Goal: Task Accomplishment & Management: Complete application form

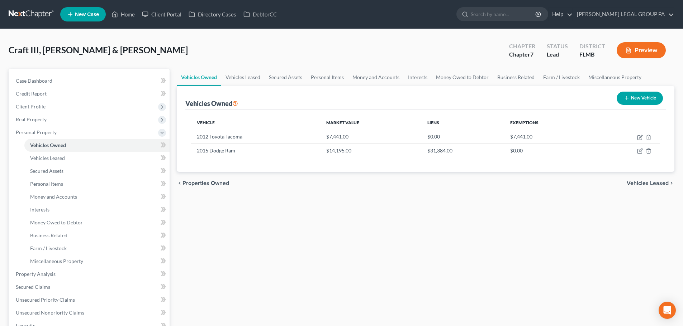
click at [34, 16] on link at bounding box center [32, 14] width 46 height 13
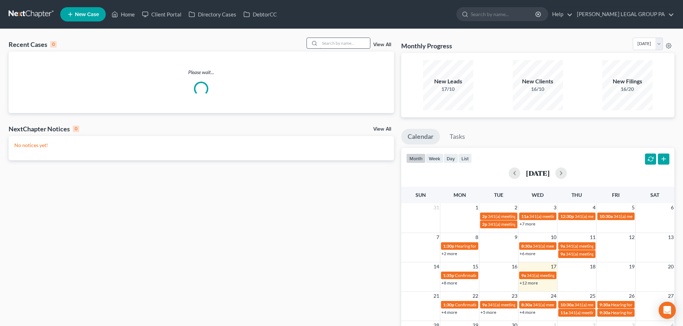
click at [358, 42] on input "search" at bounding box center [345, 43] width 50 height 10
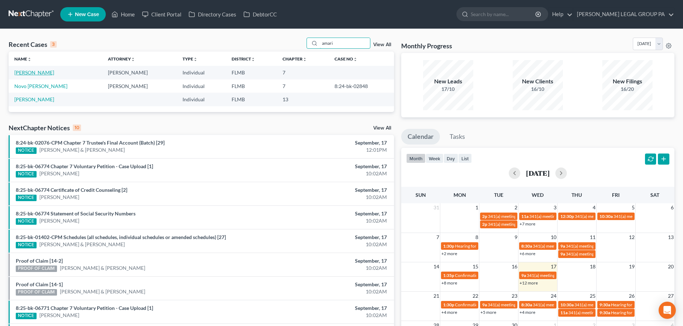
type input "amari"
click at [38, 74] on link "Smith, Amari" at bounding box center [34, 73] width 40 height 6
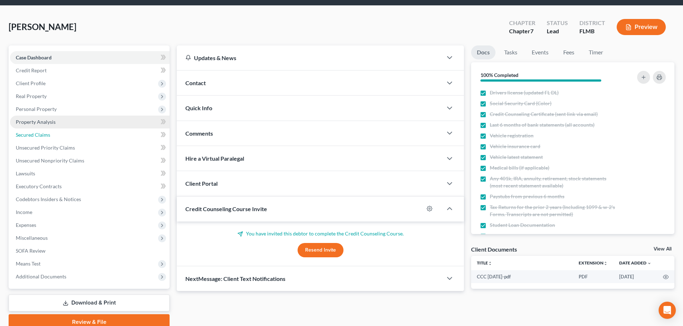
scroll to position [36, 0]
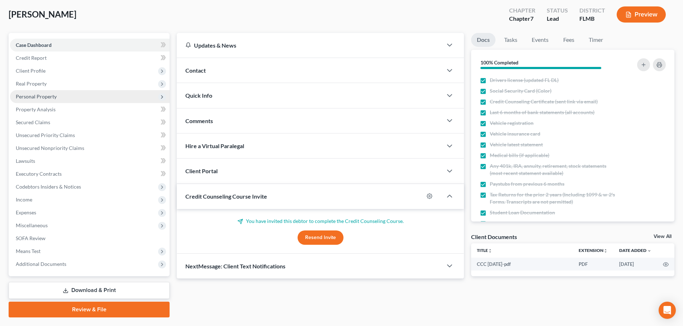
click at [40, 94] on span "Personal Property" at bounding box center [36, 97] width 41 height 6
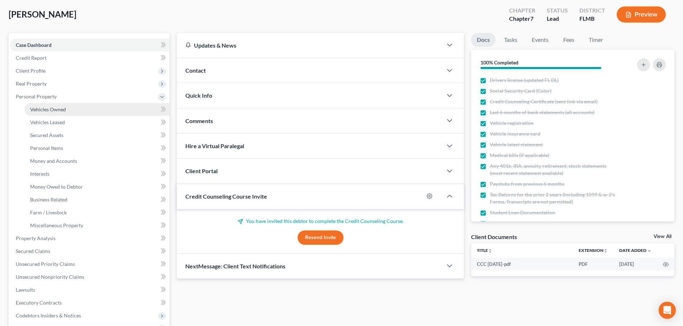
click at [59, 110] on span "Vehicles Owned" at bounding box center [48, 109] width 36 height 6
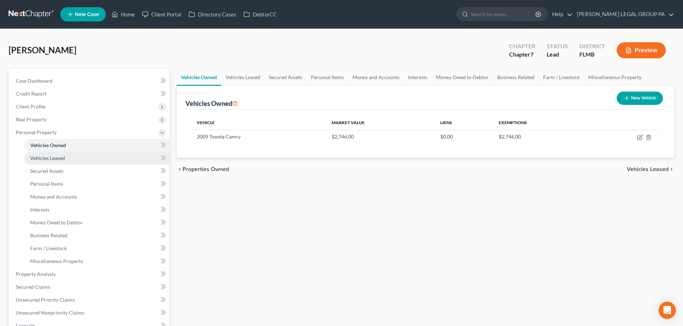
click at [52, 157] on span "Vehicles Leased" at bounding box center [47, 158] width 35 height 6
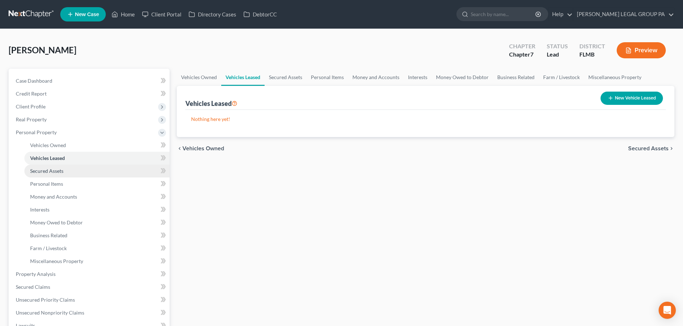
click at [53, 171] on span "Secured Assets" at bounding box center [46, 171] width 33 height 6
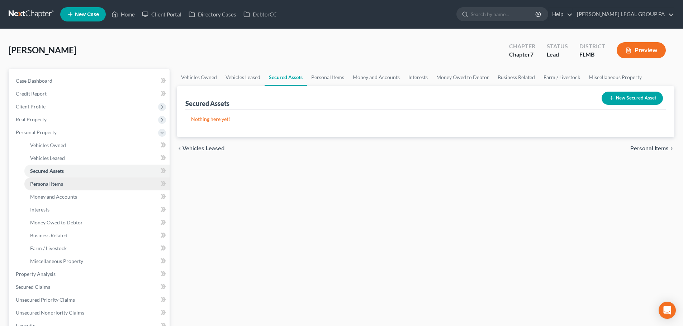
click at [66, 183] on link "Personal Items" at bounding box center [96, 184] width 145 height 13
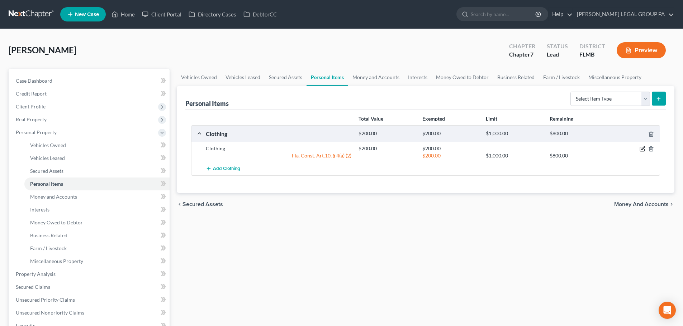
click at [642, 147] on icon "button" at bounding box center [642, 149] width 6 height 6
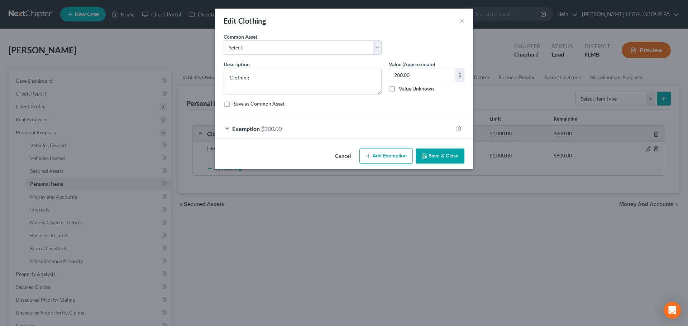
click at [315, 137] on div "Exemption $200.00" at bounding box center [334, 128] width 238 height 19
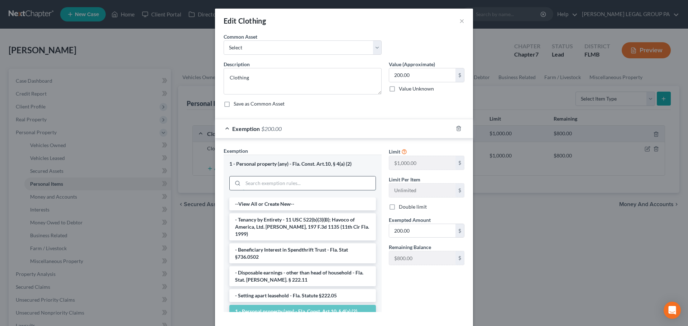
click at [304, 183] on input "search" at bounding box center [309, 184] width 133 height 14
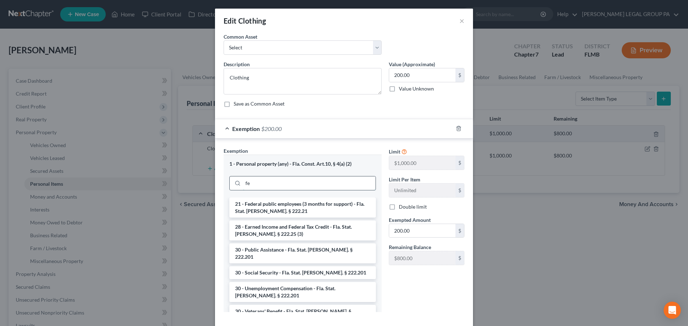
type input "f"
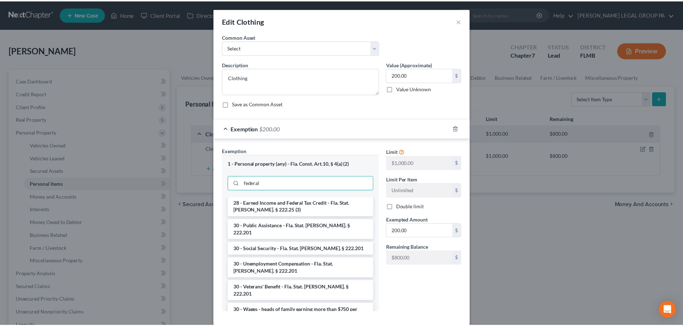
scroll to position [34, 0]
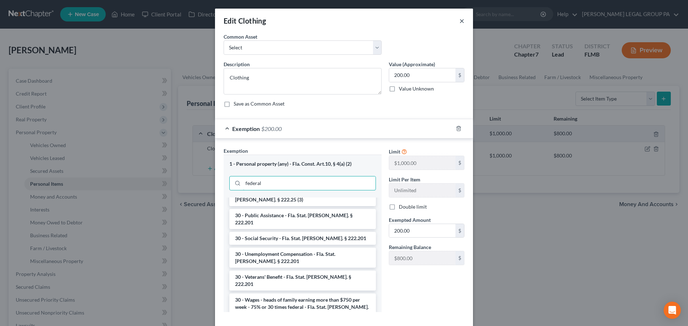
type input "federal"
click at [460, 17] on button "×" at bounding box center [461, 20] width 5 height 9
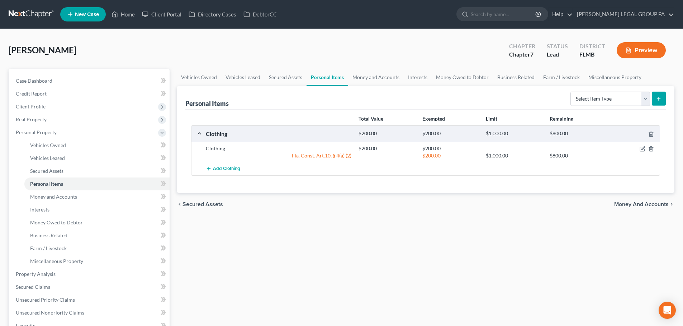
click at [33, 13] on link at bounding box center [32, 14] width 46 height 13
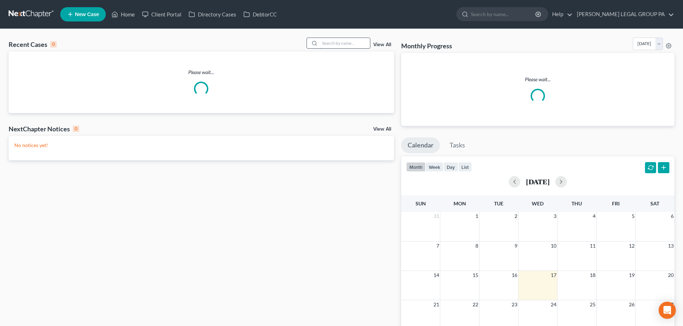
click at [332, 44] on input "search" at bounding box center [345, 43] width 50 height 10
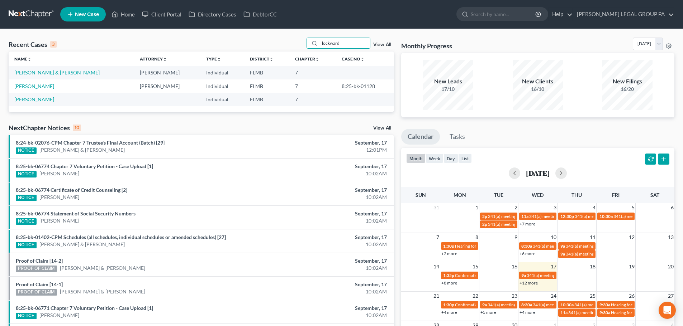
type input "lockward"
click at [53, 76] on link "[PERSON_NAME] & [PERSON_NAME]" at bounding box center [56, 73] width 85 height 6
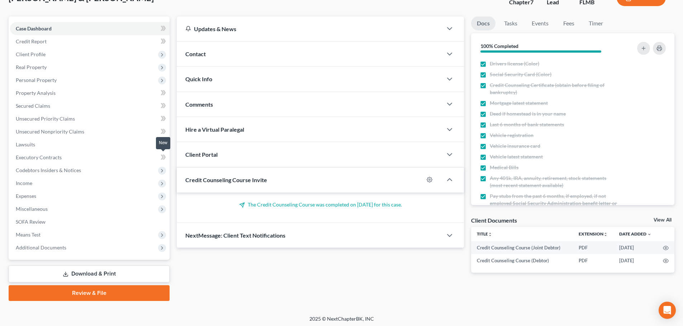
scroll to position [54, 0]
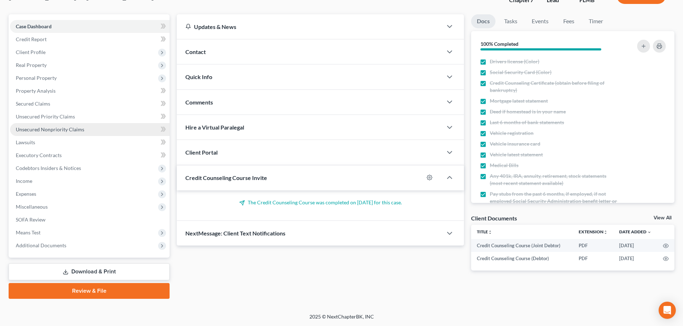
click at [33, 126] on link "Unsecured Nonpriority Claims" at bounding box center [89, 129] width 159 height 13
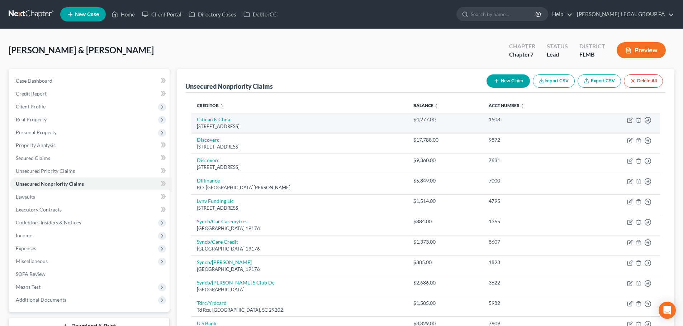
scroll to position [36, 0]
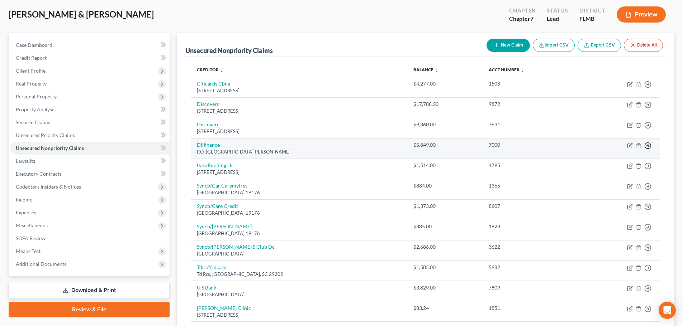
click at [647, 144] on icon "button" at bounding box center [647, 145] width 7 height 7
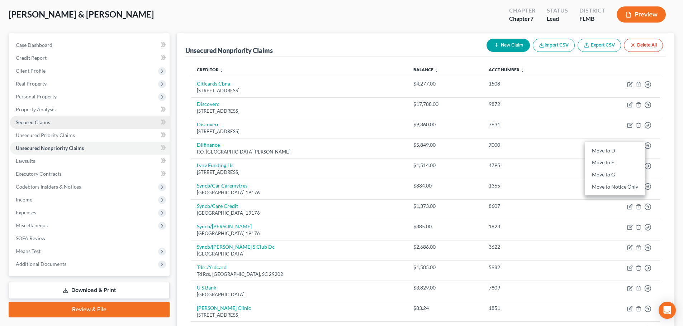
click at [45, 122] on span "Secured Claims" at bounding box center [33, 122] width 34 height 6
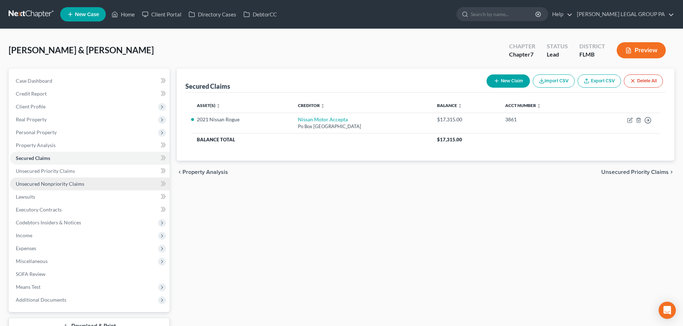
click at [48, 185] on span "Unsecured Nonpriority Claims" at bounding box center [50, 184] width 68 height 6
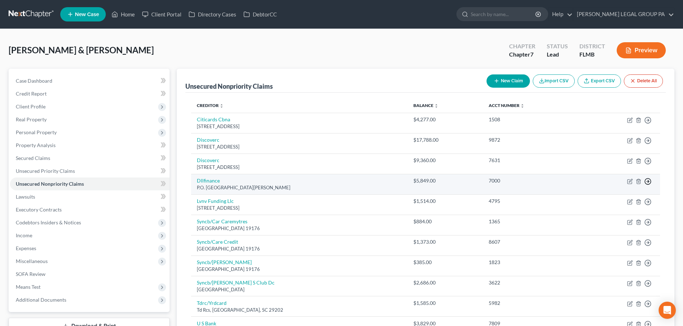
click at [649, 181] on icon "button" at bounding box center [647, 181] width 7 height 7
click at [612, 209] on link "Move to G" at bounding box center [615, 211] width 60 height 12
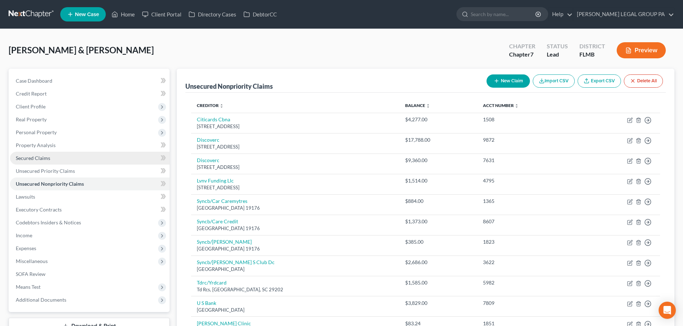
click at [37, 161] on span "Secured Claims" at bounding box center [33, 158] width 34 height 6
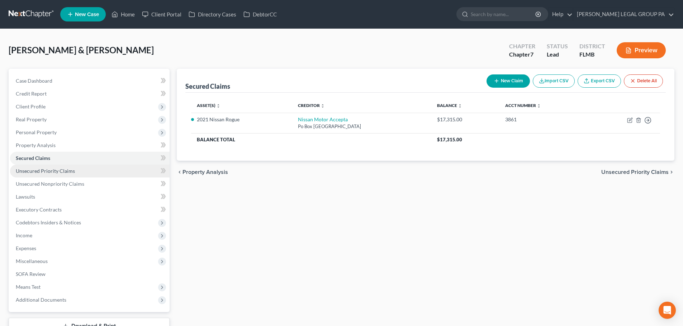
click at [52, 171] on span "Unsecured Priority Claims" at bounding box center [45, 171] width 59 height 6
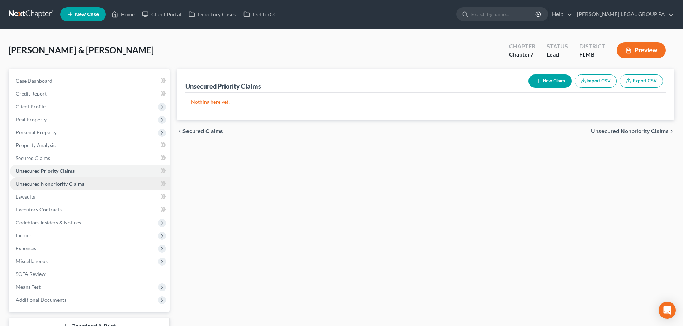
click at [61, 182] on span "Unsecured Nonpriority Claims" at bounding box center [50, 184] width 68 height 6
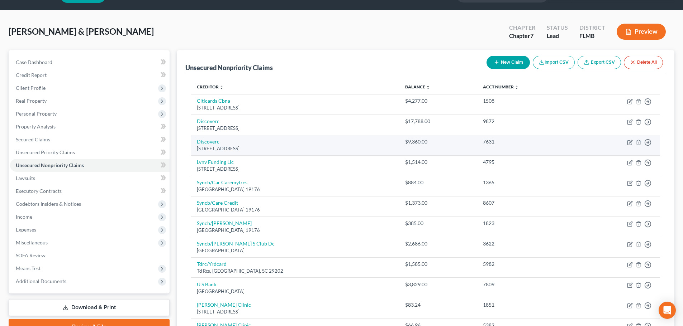
scroll to position [36, 0]
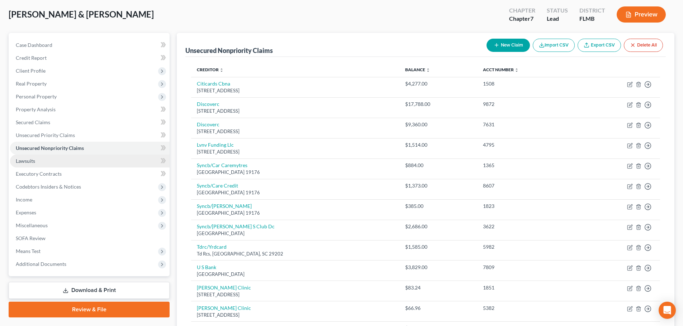
click at [38, 166] on link "Lawsuits" at bounding box center [89, 161] width 159 height 13
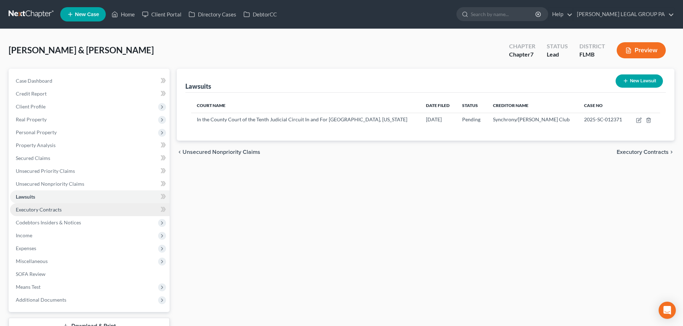
click at [50, 207] on span "Executory Contracts" at bounding box center [39, 210] width 46 height 6
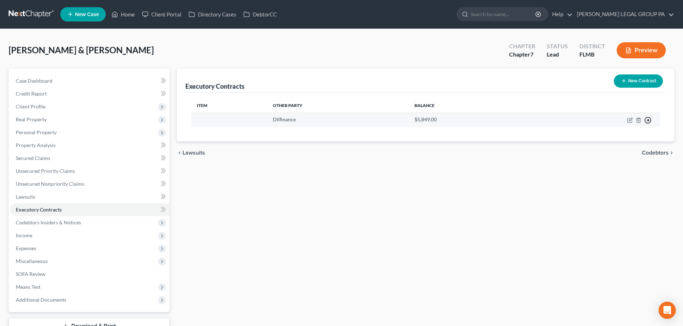
click at [647, 119] on icon "button" at bounding box center [647, 120] width 7 height 7
click at [615, 139] on link "Move to E" at bounding box center [615, 138] width 60 height 12
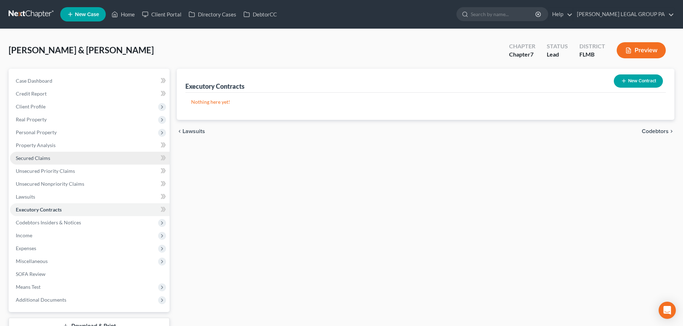
click at [29, 158] on span "Secured Claims" at bounding box center [33, 158] width 34 height 6
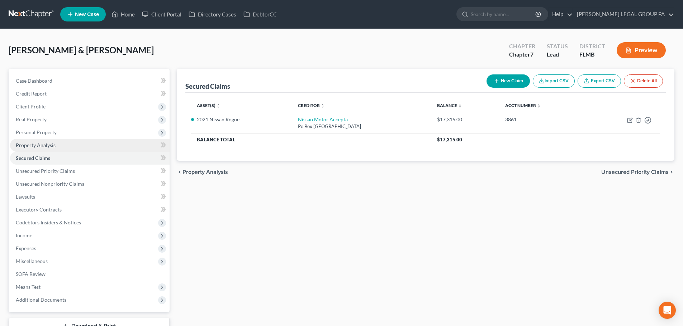
click at [32, 148] on span "Property Analysis" at bounding box center [36, 145] width 40 height 6
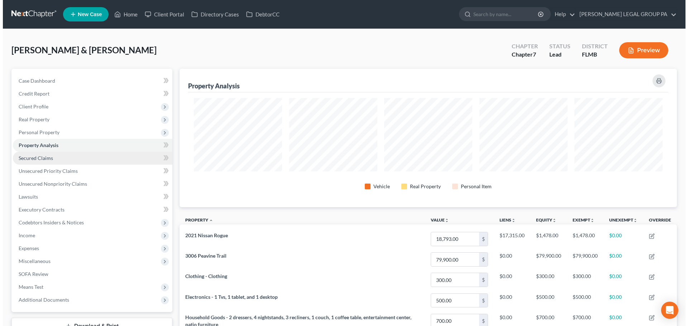
scroll to position [139, 497]
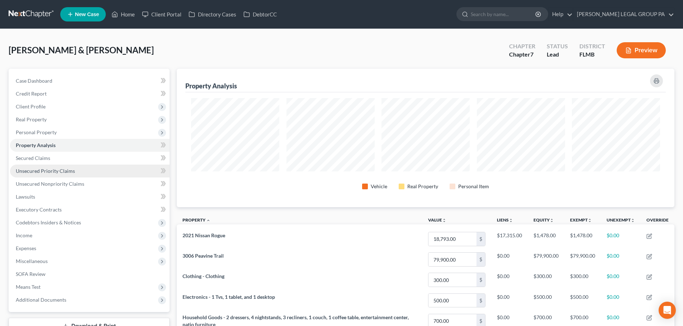
click at [45, 166] on link "Unsecured Priority Claims" at bounding box center [89, 171] width 159 height 13
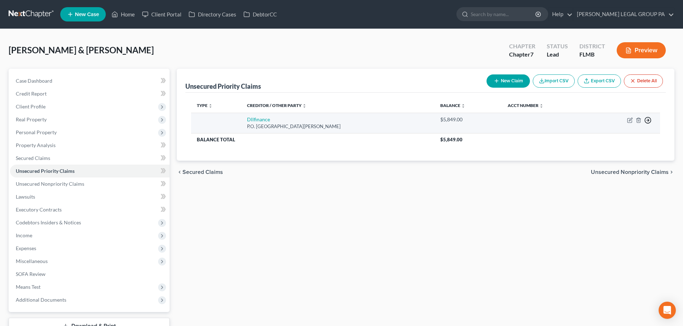
click at [649, 120] on icon "button" at bounding box center [647, 120] width 7 height 7
click at [620, 126] on link "Move to D" at bounding box center [615, 125] width 60 height 12
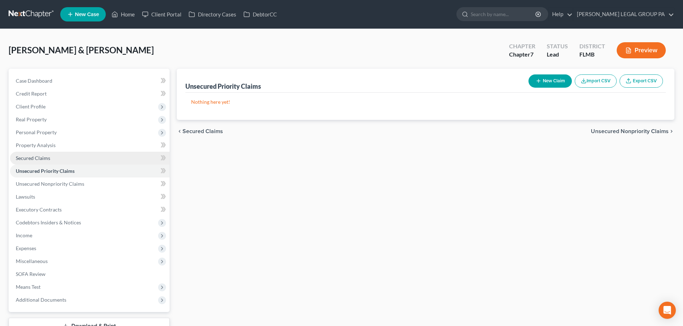
click at [52, 153] on link "Secured Claims" at bounding box center [89, 158] width 159 height 13
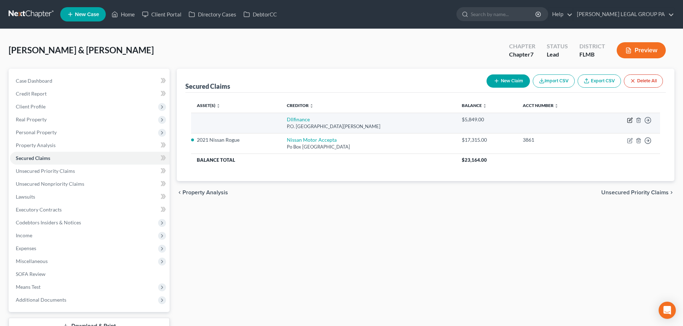
click at [629, 118] on icon "button" at bounding box center [630, 121] width 6 height 6
select select "16"
select select "0"
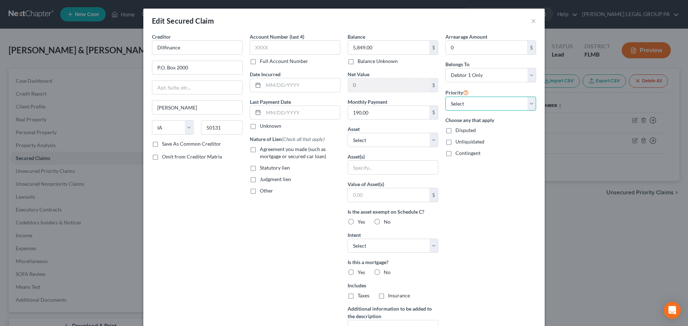
click at [476, 107] on select "Select 1st 2nd 3rd 4th 5th 6th 7th 8th 9th 10th 11th 12th 13th 14th 15th 16th 1…" at bounding box center [490, 104] width 91 height 14
click at [388, 139] on select "Select Other Multiple Assets 2021 Nissan Rogue - $18793.0 3006 Peavine Trail - …" at bounding box center [393, 140] width 91 height 14
click at [298, 208] on div "Account Number (last 4) Full Account Number Date Incurred Last Payment Date Unk…" at bounding box center [295, 193] width 98 height 320
click at [458, 105] on select "Select 1st 2nd 3rd 4th 5th 6th 7th 8th 9th 10th 11th 12th 13th 14th 15th 16th 1…" at bounding box center [490, 104] width 91 height 14
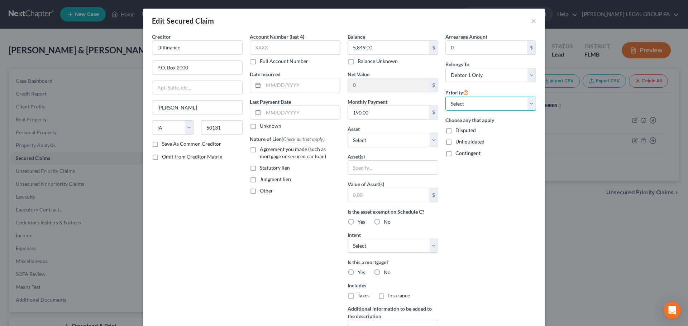
click at [458, 105] on select "Select 1st 2nd 3rd 4th 5th 6th 7th 8th 9th 10th 11th 12th 13th 14th 15th 16th 1…" at bounding box center [490, 104] width 91 height 14
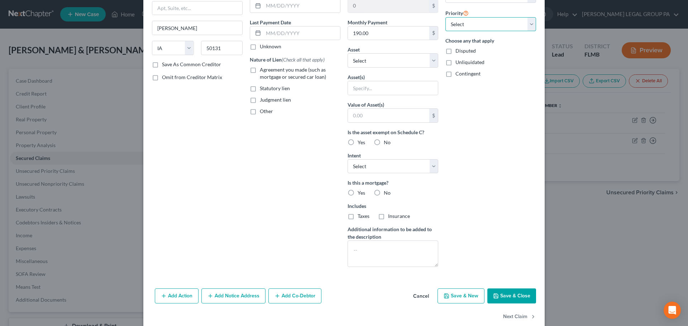
scroll to position [92, 0]
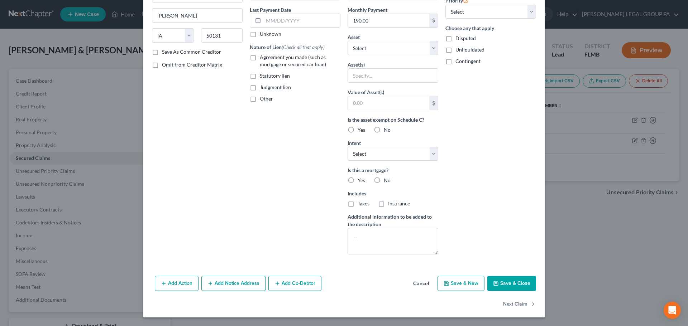
click at [502, 282] on button "Save & Close" at bounding box center [511, 283] width 49 height 15
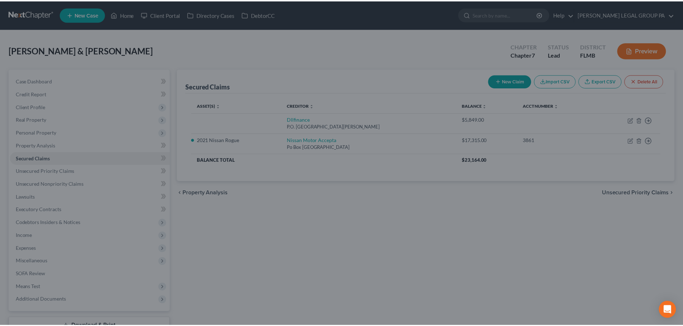
scroll to position [14, 0]
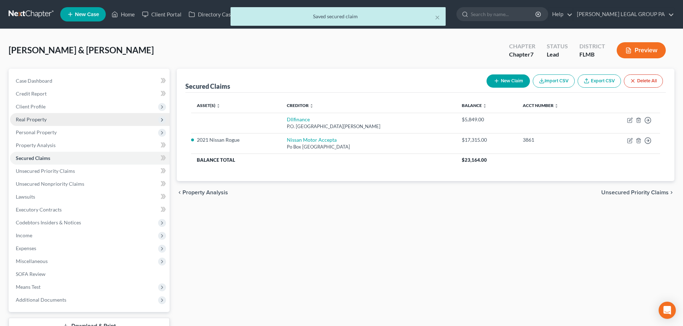
click at [44, 121] on span "Real Property" at bounding box center [31, 119] width 31 height 6
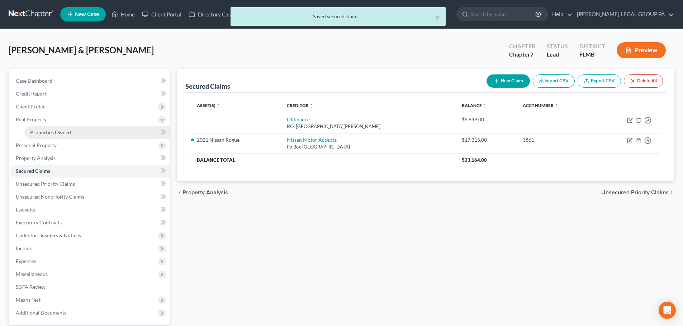
click at [54, 136] on link "Properties Owned" at bounding box center [96, 132] width 145 height 13
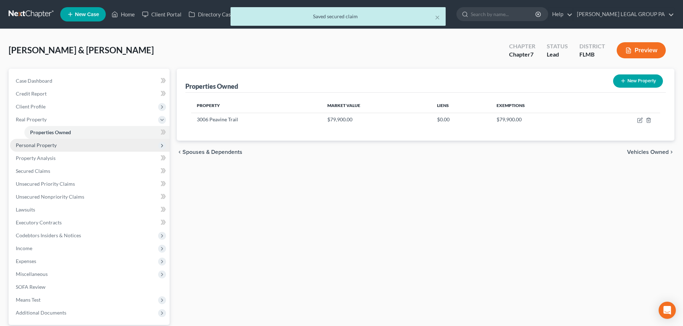
click at [45, 146] on span "Personal Property" at bounding box center [36, 145] width 41 height 6
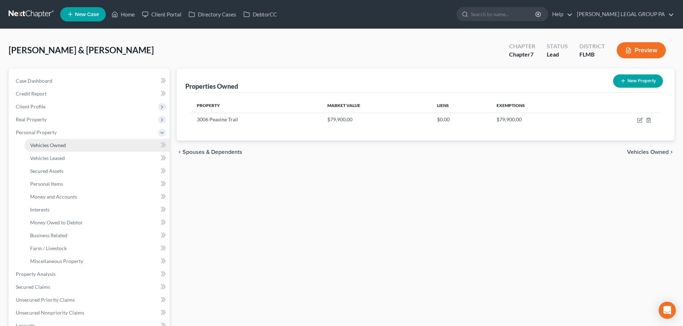
click at [51, 145] on span "Vehicles Owned" at bounding box center [48, 145] width 36 height 6
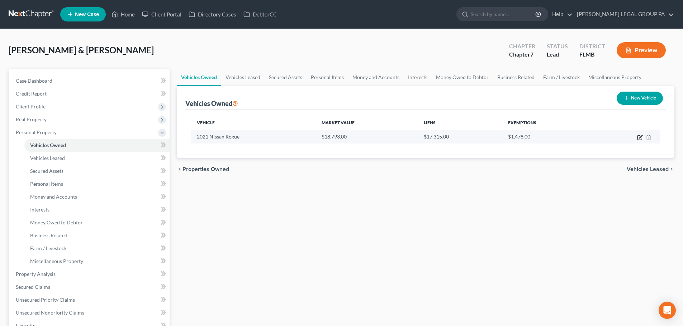
click at [640, 138] on icon "button" at bounding box center [640, 138] width 6 height 6
select select "0"
select select "5"
select select "2"
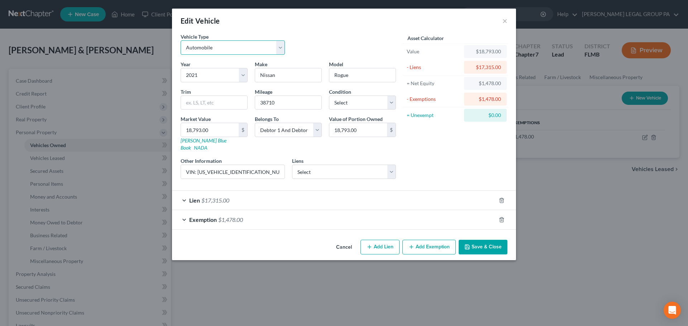
click at [208, 49] on select "Select Automobile Truck Trailer Watercraft Aircraft Motor Home Atv Other Vehicle" at bounding box center [233, 47] width 104 height 14
select select "7"
click at [181, 40] on select "Select Automobile Truck Trailer Watercraft Aircraft Motor Home Atv Other Vehicle" at bounding box center [233, 47] width 104 height 14
click at [504, 21] on button "×" at bounding box center [504, 20] width 5 height 9
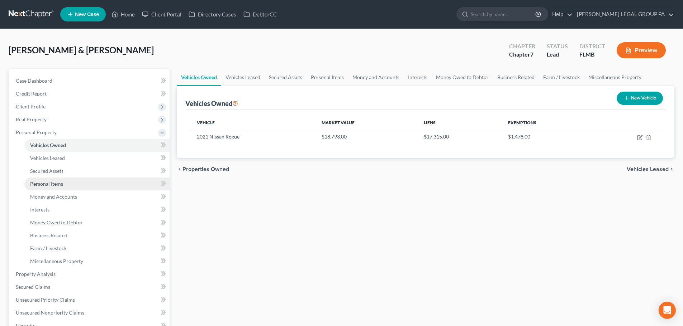
click at [54, 185] on span "Personal Items" at bounding box center [46, 184] width 33 height 6
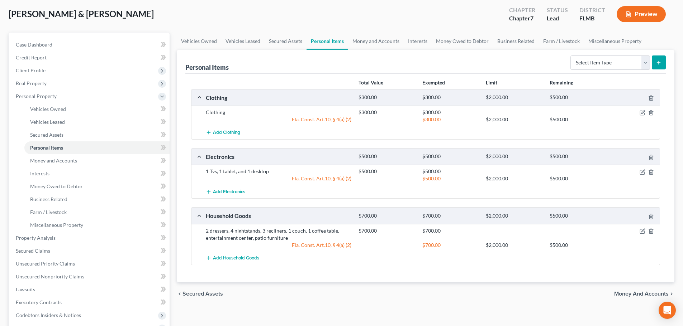
scroll to position [36, 0]
click at [620, 58] on select "Select Item Type Clothing Collectibles Of Value Electronics Firearms Household …" at bounding box center [610, 63] width 80 height 14
select select "other"
click at [571, 56] on select "Select Item Type Clothing Collectibles Of Value Electronics Firearms Household …" at bounding box center [610, 63] width 80 height 14
click at [660, 59] on button "submit" at bounding box center [659, 63] width 14 height 14
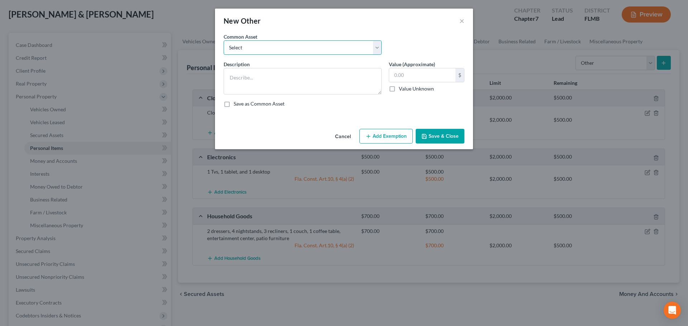
click at [271, 46] on select "Select Dining Room Set Television Suntrust Bank ; account ending Checking Paint…" at bounding box center [303, 47] width 158 height 14
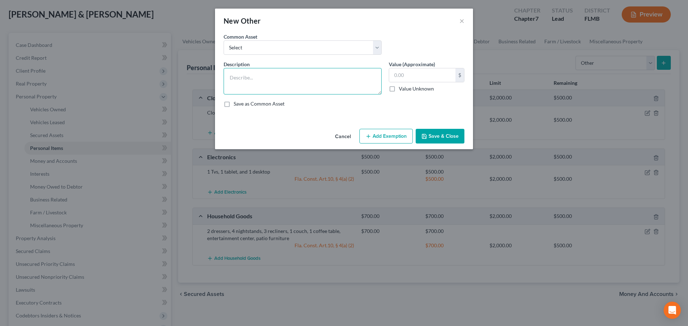
click at [262, 76] on textarea at bounding box center [303, 81] width 158 height 27
type textarea "Golf Cart"
click at [411, 76] on input "text" at bounding box center [422, 75] width 66 height 14
click at [410, 74] on input "text" at bounding box center [422, 75] width 66 height 14
type input "1,000"
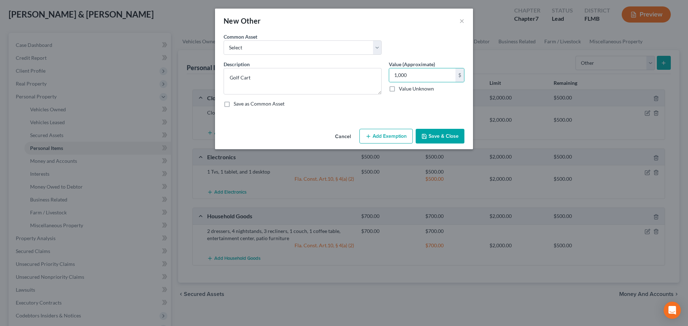
click at [439, 134] on button "Save & Close" at bounding box center [440, 136] width 49 height 15
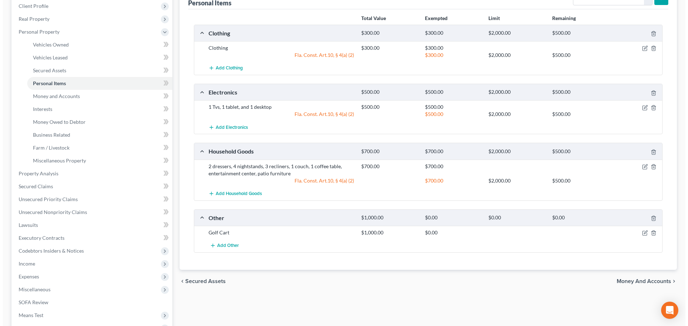
scroll to position [108, 0]
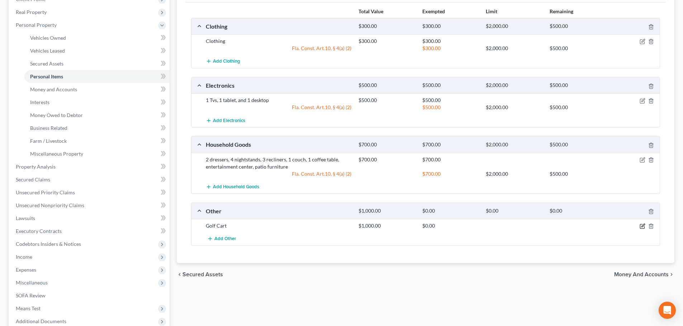
click at [643, 225] on icon "button" at bounding box center [642, 227] width 6 height 6
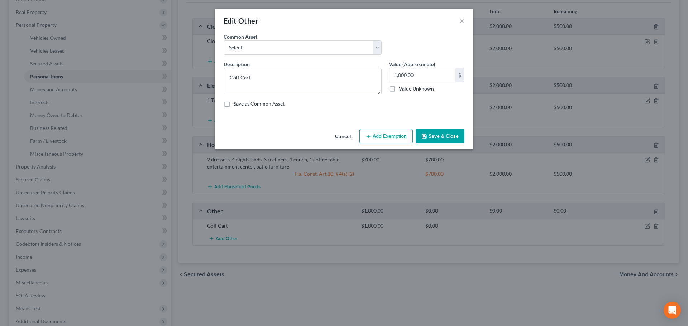
click at [386, 135] on button "Add Exemption" at bounding box center [385, 136] width 53 height 15
select select "2"
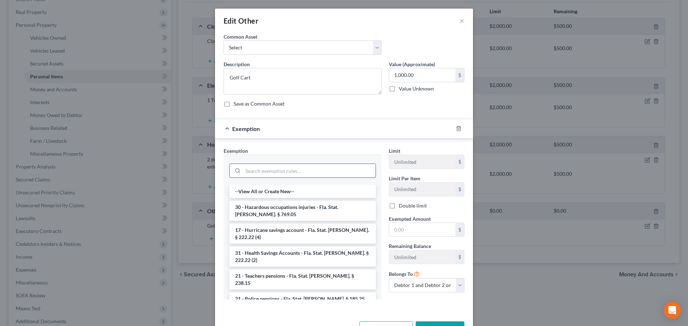
click at [307, 171] on input "search" at bounding box center [309, 171] width 133 height 14
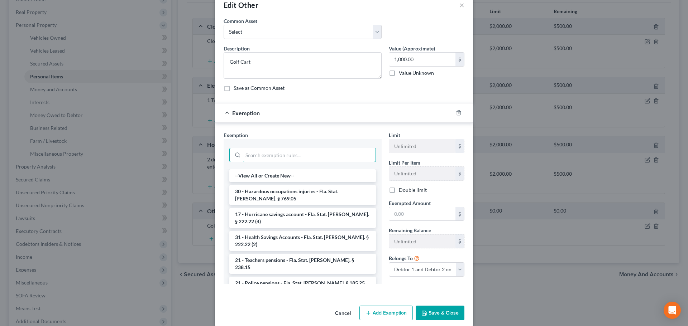
scroll to position [24, 0]
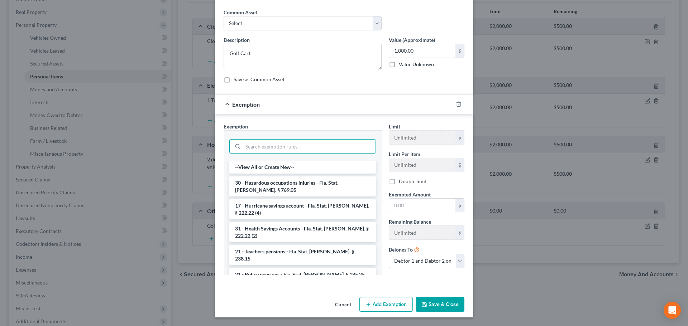
click at [443, 311] on button "Save & Close" at bounding box center [440, 304] width 49 height 15
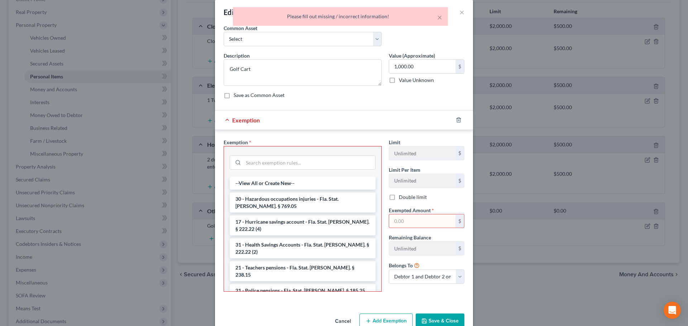
scroll to position [0, 0]
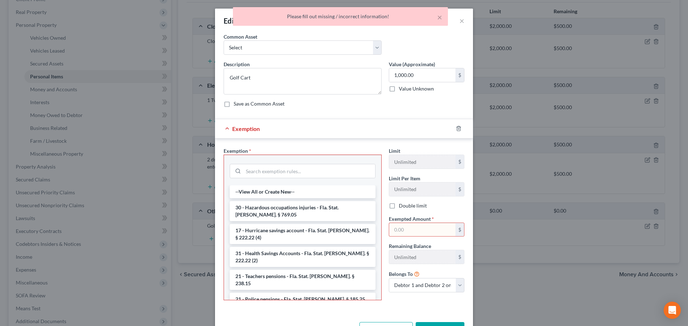
click at [460, 21] on div "× Please fill out missing / incorrect information!" at bounding box center [340, 18] width 688 height 22
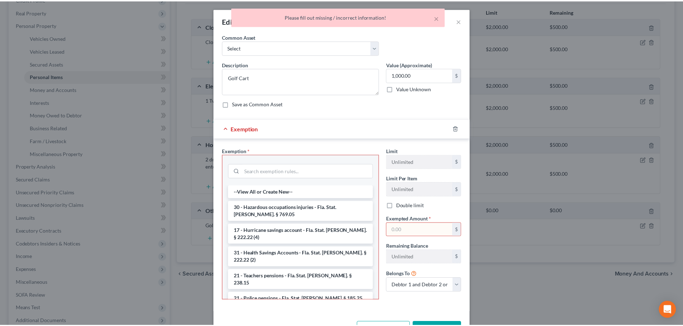
scroll to position [25, 0]
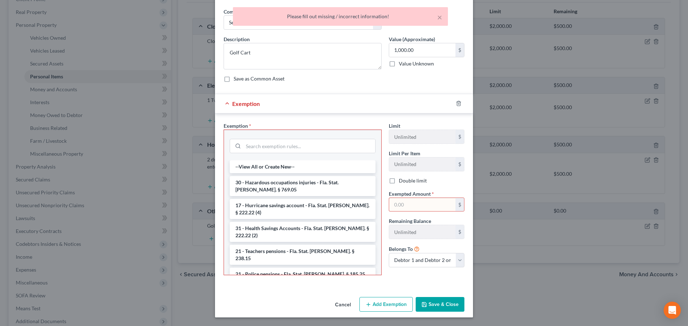
click at [338, 303] on button "Cancel" at bounding box center [342, 305] width 27 height 14
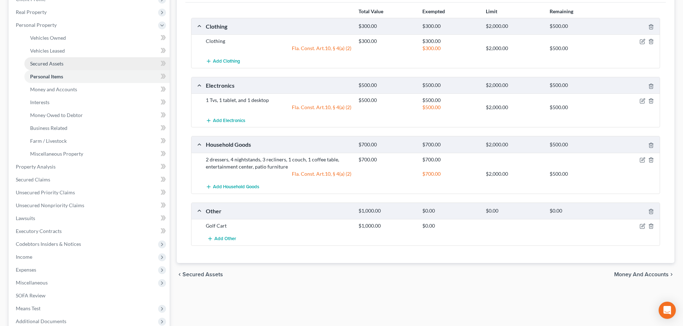
click at [50, 66] on span "Secured Assets" at bounding box center [46, 64] width 33 height 6
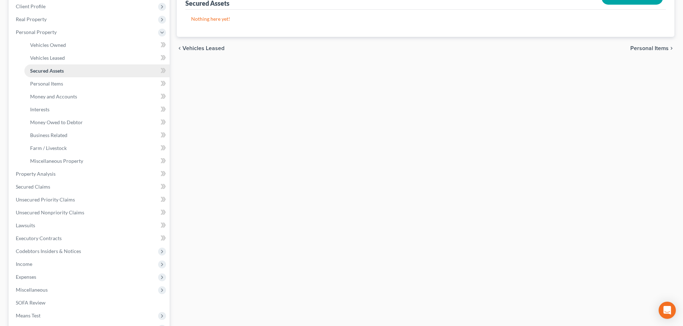
scroll to position [108, 0]
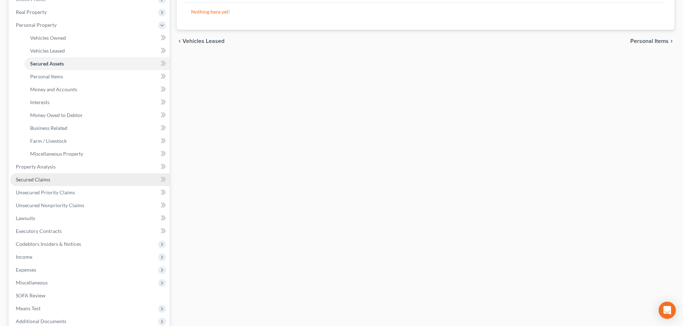
click at [50, 181] on link "Secured Claims" at bounding box center [89, 179] width 159 height 13
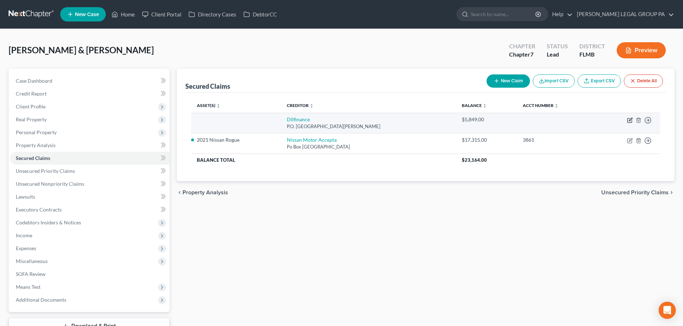
click at [630, 122] on icon "button" at bounding box center [630, 121] width 6 height 6
select select "16"
select select "0"
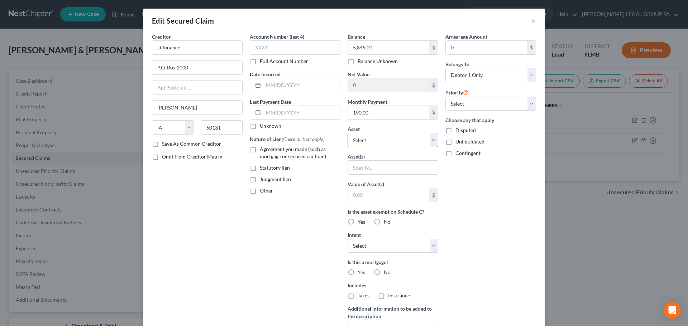
click at [376, 142] on select "Select Other Multiple Assets 2021 Nissan Rogue - $18793.0 3006 Peavine Trail - …" at bounding box center [393, 140] width 91 height 14
select select "7"
click at [348, 133] on select "Select Other Multiple Assets 2021 Nissan Rogue - $18793.0 3006 Peavine Trail - …" at bounding box center [393, 140] width 91 height 14
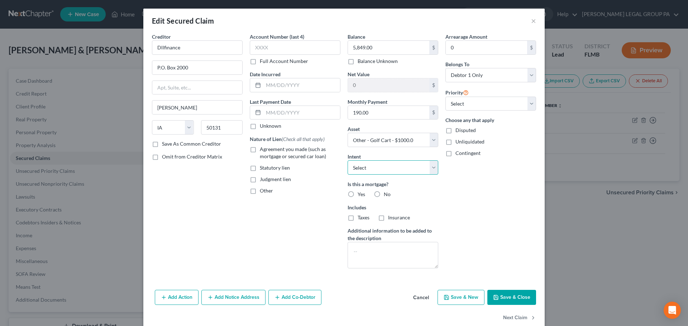
click at [354, 171] on select "Select Surrender Redeem Reaffirm Avoid Other" at bounding box center [393, 168] width 91 height 14
select select "2"
click at [348, 161] on select "Select Surrender Redeem Reaffirm Avoid Other" at bounding box center [393, 168] width 91 height 14
click at [506, 297] on button "Save & Close" at bounding box center [511, 297] width 49 height 15
select select
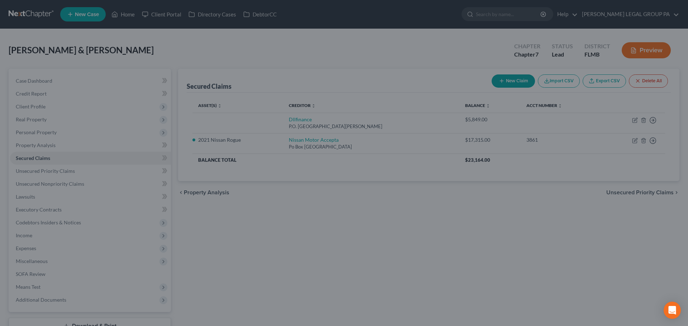
type input "-4,849.00"
select select "7"
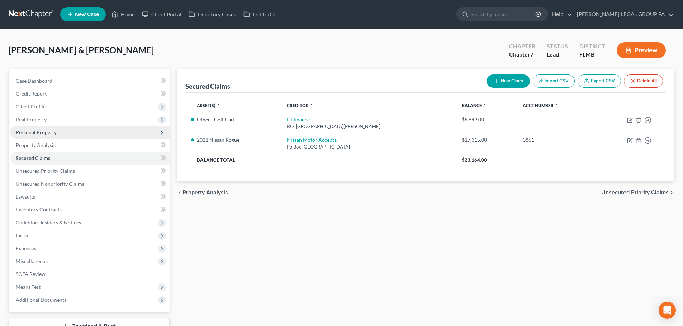
click at [55, 133] on span "Personal Property" at bounding box center [36, 132] width 41 height 6
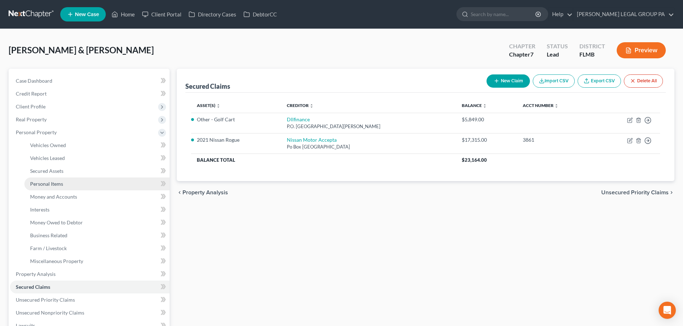
click at [64, 188] on link "Personal Items" at bounding box center [96, 184] width 145 height 13
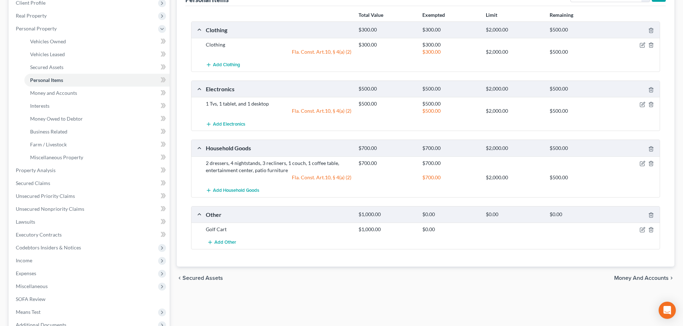
scroll to position [108, 0]
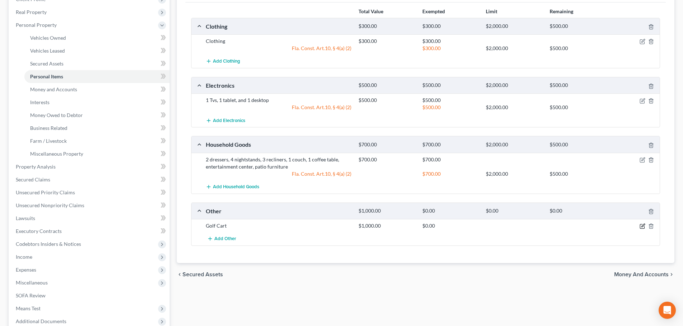
click at [641, 226] on icon "button" at bounding box center [642, 227] width 6 height 6
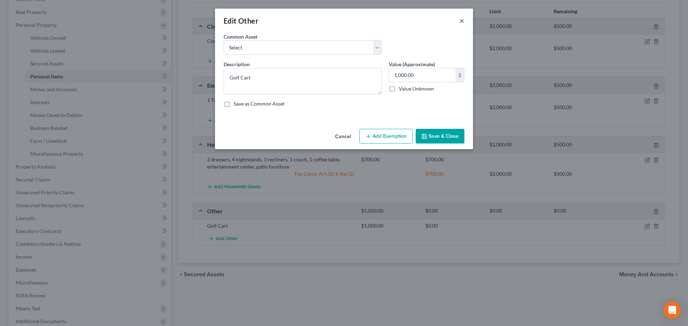
click at [463, 24] on button "×" at bounding box center [461, 20] width 5 height 9
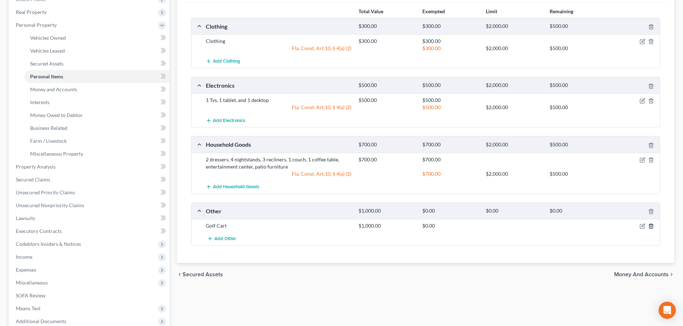
click at [650, 228] on icon "button" at bounding box center [651, 227] width 6 height 6
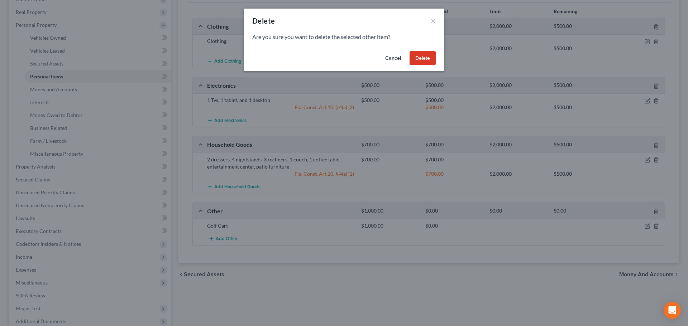
click at [421, 59] on button "Delete" at bounding box center [423, 58] width 26 height 14
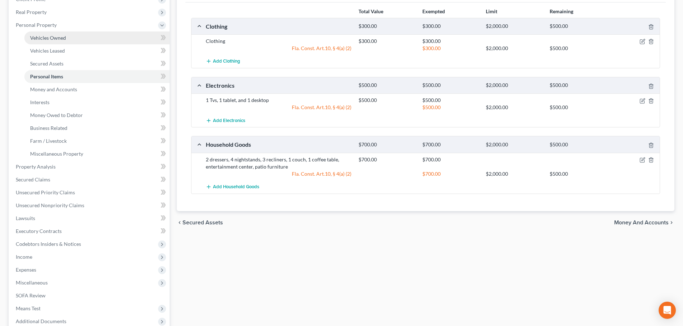
click at [61, 40] on span "Vehicles Owned" at bounding box center [48, 38] width 36 height 6
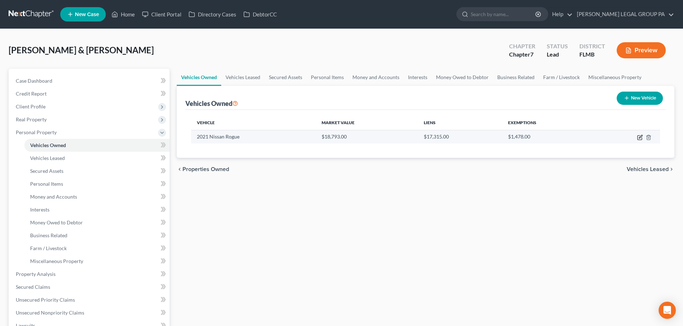
click at [641, 138] on icon "button" at bounding box center [640, 138] width 6 height 6
select select "0"
select select "5"
select select "2"
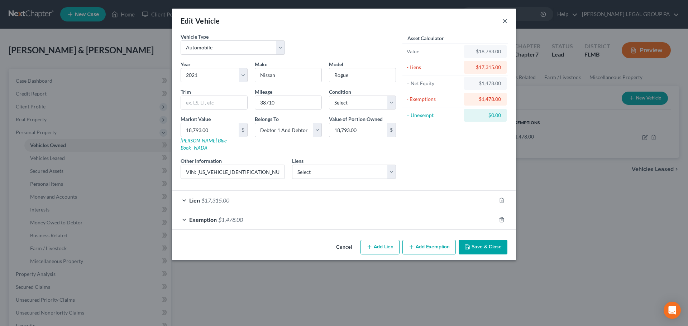
click at [506, 18] on button "×" at bounding box center [504, 20] width 5 height 9
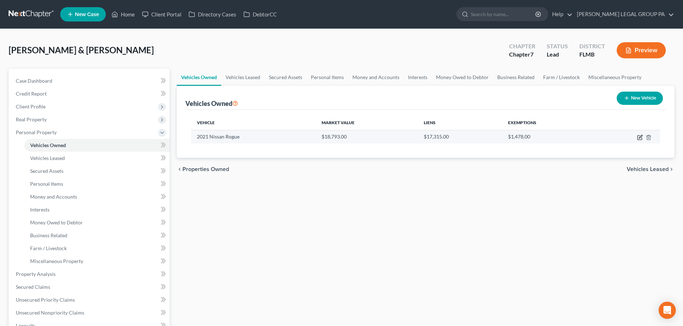
click at [642, 137] on icon "button" at bounding box center [640, 138] width 6 height 6
select select "0"
select select "5"
select select "2"
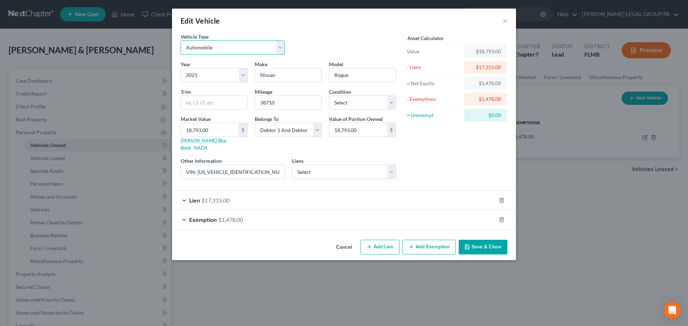
click at [230, 47] on select "Select Automobile Truck Trailer Watercraft Aircraft Motor Home Atv Other Vehicle" at bounding box center [233, 47] width 104 height 14
select select "7"
click at [181, 40] on select "Select Automobile Truck Trailer Watercraft Aircraft Motor Home Atv Other Vehicle" at bounding box center [233, 47] width 104 height 14
click at [213, 75] on select "Select 2026 2025 2024 2023 2022 2021 2020 2019 2018 2017 2016 2015 2014 2013 20…" at bounding box center [214, 75] width 67 height 14
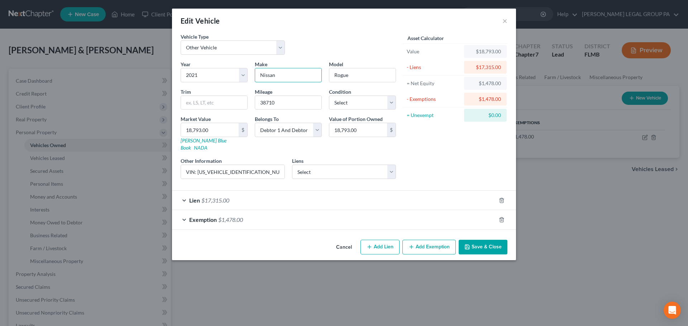
drag, startPoint x: 298, startPoint y: 75, endPoint x: 249, endPoint y: 77, distance: 49.5
click at [249, 77] on div "Year Select 2026 2025 2024 2023 2022 2021 2020 2019 2018 2017 2016 2015 2014 20…" at bounding box center [288, 123] width 223 height 124
click at [503, 20] on button "×" at bounding box center [504, 20] width 5 height 9
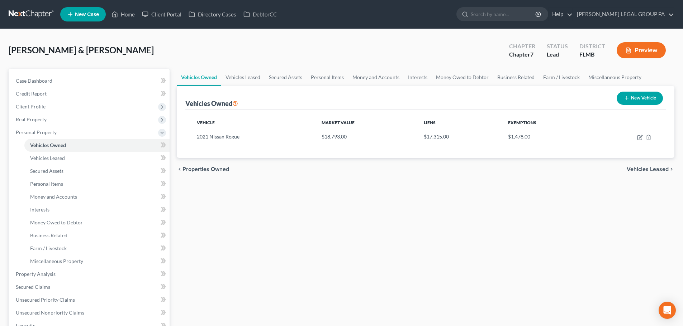
click at [630, 99] on button "New Vehicle" at bounding box center [639, 98] width 46 height 13
select select "0"
select select "2"
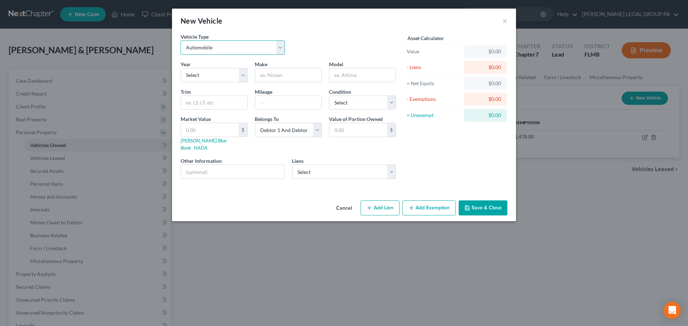
click at [231, 51] on select "Select Automobile Truck Trailer Watercraft Aircraft Motor Home Atv Other Vehicle" at bounding box center [233, 47] width 104 height 14
select select "7"
click at [181, 40] on select "Select Automobile Truck Trailer Watercraft Aircraft Motor Home Atv Other Vehicle" at bounding box center [233, 47] width 104 height 14
click at [209, 78] on select "Select 2026 2025 2024 2023 2022 2021 2020 2019 2018 2017 2016 2015 2014 2013 20…" at bounding box center [214, 75] width 67 height 14
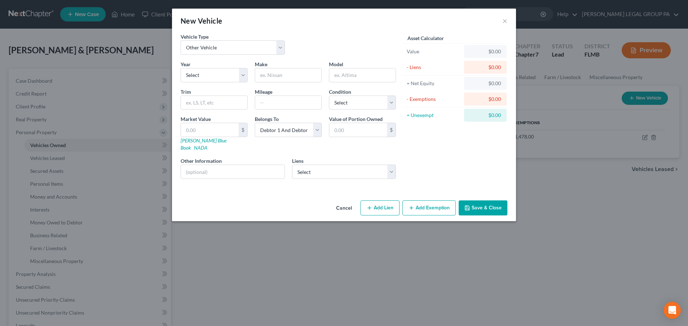
click at [276, 59] on div "Vehicle Type Select Automobile Truck Trailer Watercraft Aircraft Motor Home Atv…" at bounding box center [288, 47] width 223 height 28
click at [491, 201] on button "Save & Close" at bounding box center [483, 208] width 49 height 15
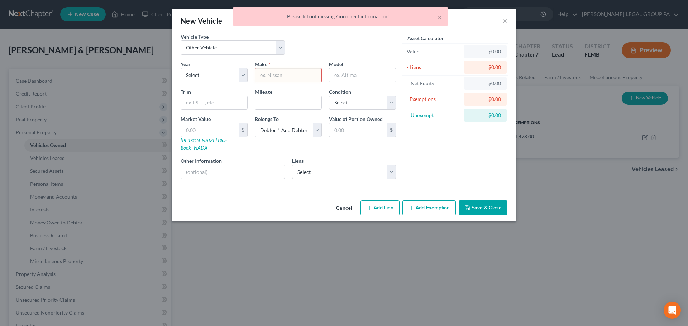
click at [283, 76] on input "text" at bounding box center [288, 75] width 66 height 14
type input "Golf"
click at [349, 76] on input "text" at bounding box center [362, 75] width 66 height 14
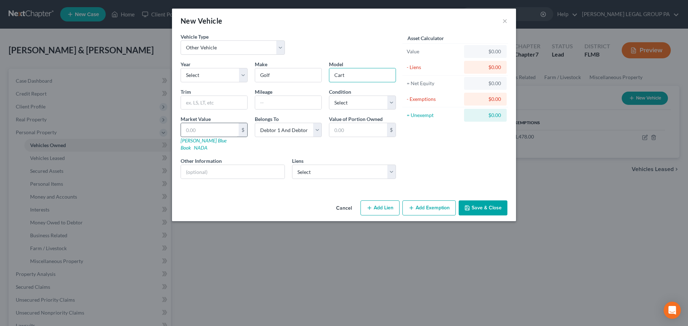
type input "Cart"
click at [214, 135] on input "text" at bounding box center [210, 130] width 58 height 14
type input "3"
type input "3.00"
type input "30"
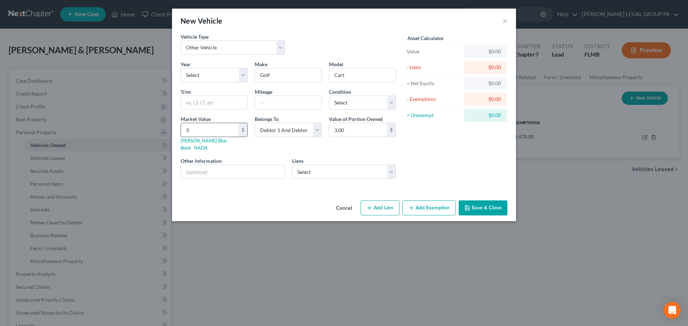
type input "30.00"
type input "300"
type input "300.00"
type input "3000"
type input "3,000.00"
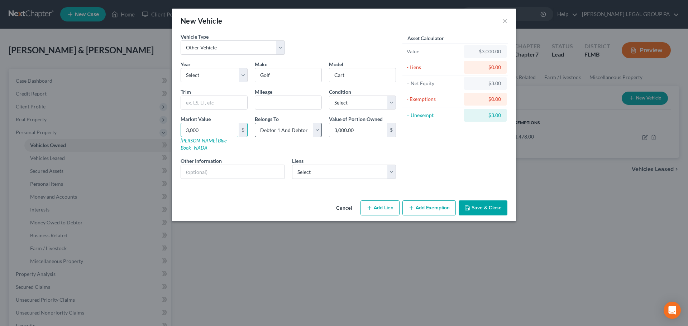
type input "3,000"
click at [265, 135] on select "Select Debtor 1 Only Debtor 2 Only Debtor 1 And Debtor 2 Only At Least One Of T…" at bounding box center [288, 130] width 67 height 14
select select "0"
click at [255, 123] on select "Select Debtor 1 Only Debtor 2 Only Debtor 1 And Debtor 2 Only At Least One Of T…" at bounding box center [288, 130] width 67 height 14
click at [267, 146] on div "Year Select 2026 2025 2024 2023 2022 2021 2020 2019 2018 2017 2016 2015 2014 20…" at bounding box center [288, 123] width 223 height 124
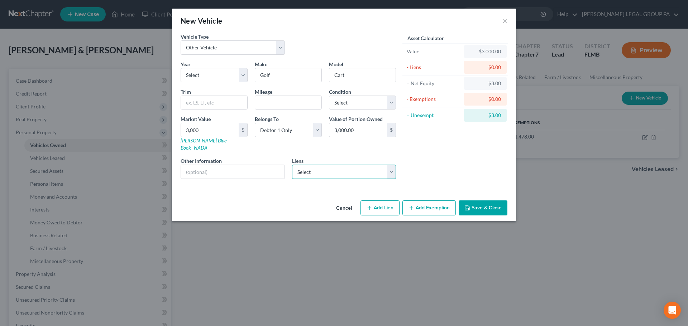
click at [335, 165] on select "Select Dllfinance - $5,849.00" at bounding box center [344, 172] width 104 height 14
select select "16"
select select "0"
select select "2"
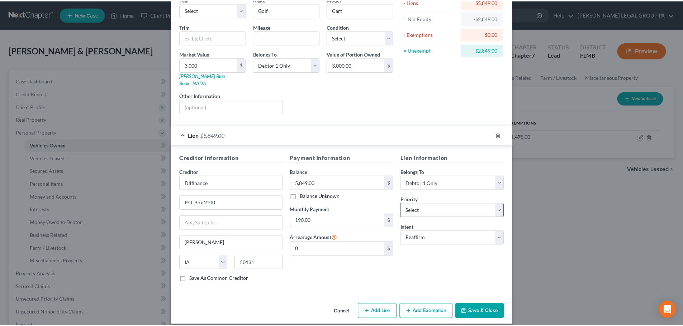
scroll to position [66, 0]
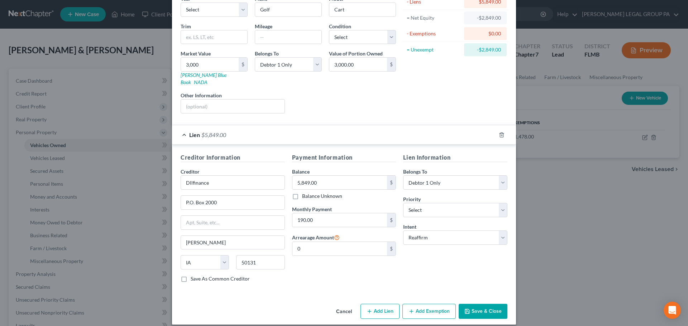
click at [480, 305] on button "Save & Close" at bounding box center [483, 311] width 49 height 15
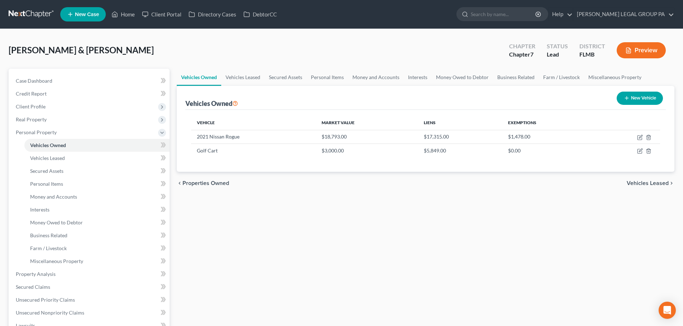
click at [25, 16] on link at bounding box center [32, 14] width 46 height 13
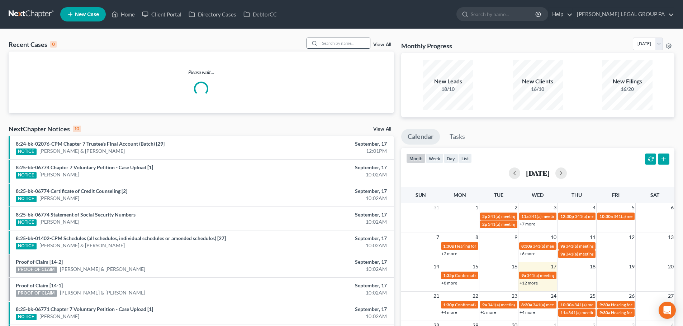
click at [332, 44] on input "search" at bounding box center [345, 43] width 50 height 10
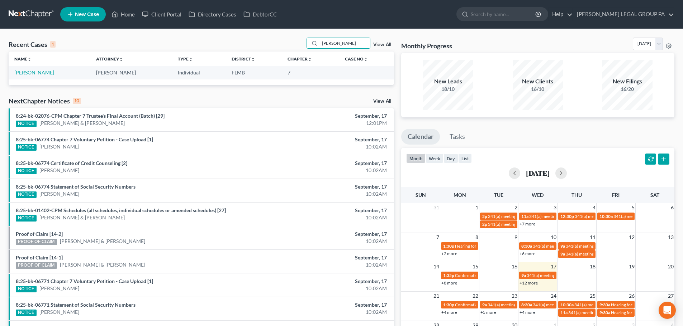
type input "amari smith"
click at [35, 71] on link "Smith, Amari" at bounding box center [34, 73] width 40 height 6
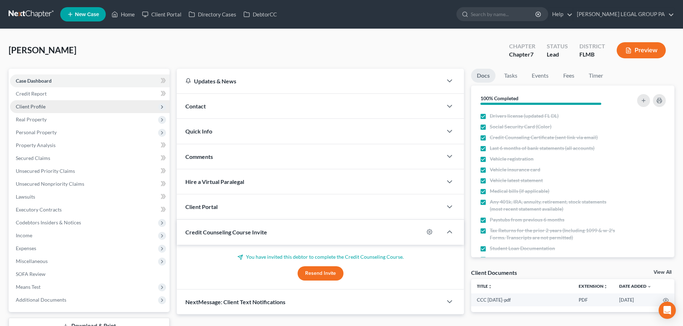
click at [46, 107] on span "Client Profile" at bounding box center [89, 106] width 159 height 13
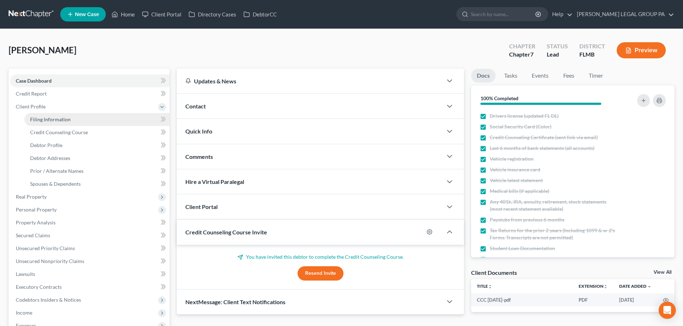
click at [52, 116] on link "Filing Information" at bounding box center [96, 119] width 145 height 13
select select "1"
select select "0"
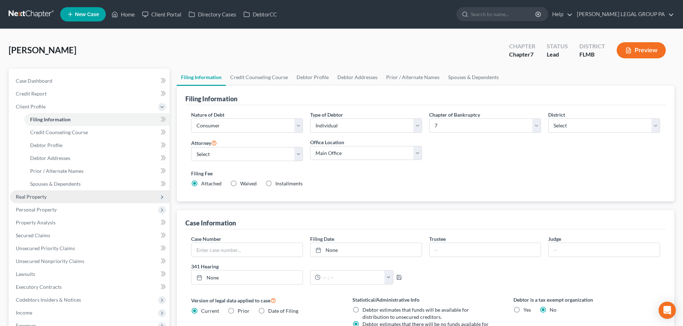
click at [57, 199] on span "Real Property" at bounding box center [89, 197] width 159 height 13
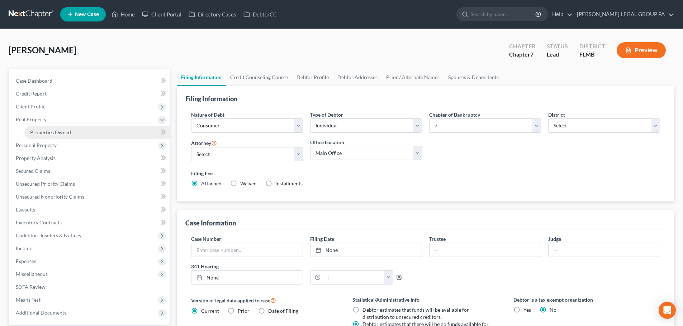
click at [49, 136] on link "Properties Owned" at bounding box center [96, 132] width 145 height 13
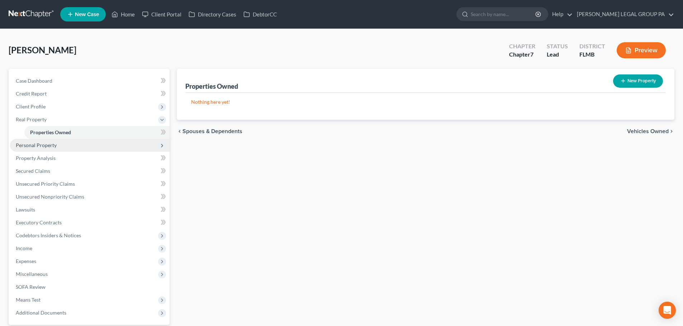
click at [40, 147] on span "Personal Property" at bounding box center [36, 145] width 41 height 6
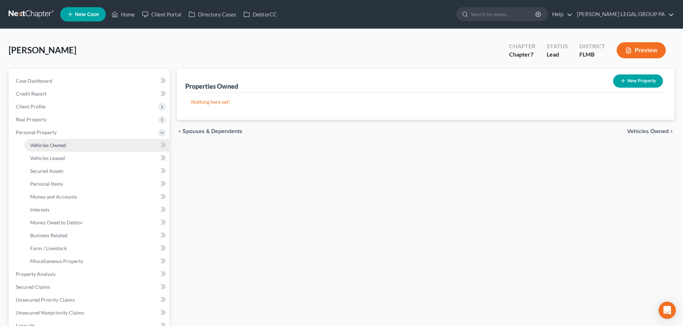
click at [48, 145] on span "Vehicles Owned" at bounding box center [48, 145] width 36 height 6
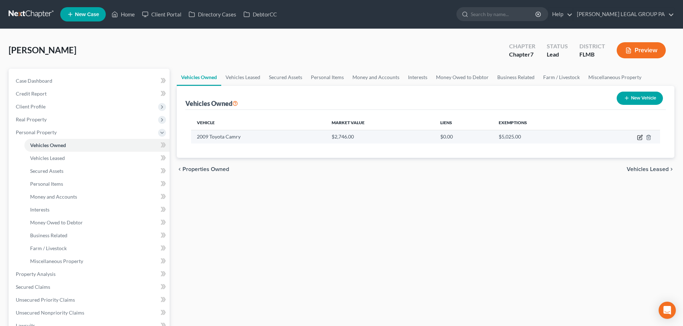
click at [638, 137] on icon "button" at bounding box center [639, 138] width 4 height 4
select select "0"
select select "17"
select select "3"
select select "0"
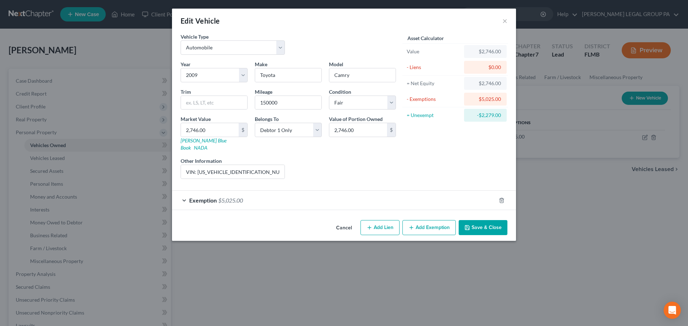
click at [402, 200] on div "Exemption $5,025.00" at bounding box center [334, 200] width 324 height 19
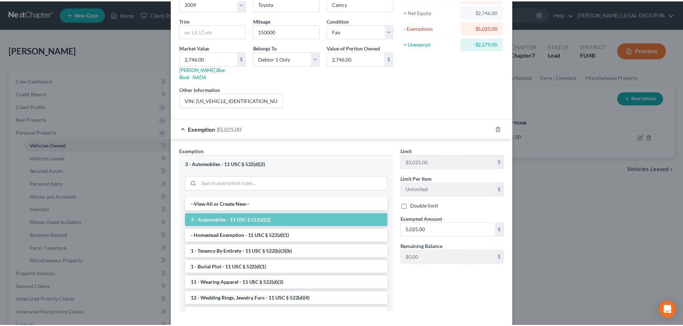
scroll to position [101, 0]
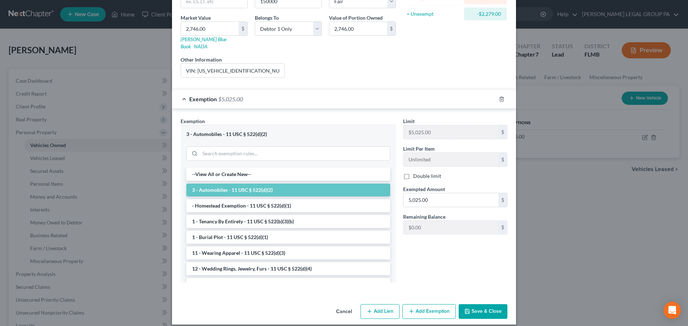
click at [485, 305] on button "Save & Close" at bounding box center [483, 312] width 49 height 15
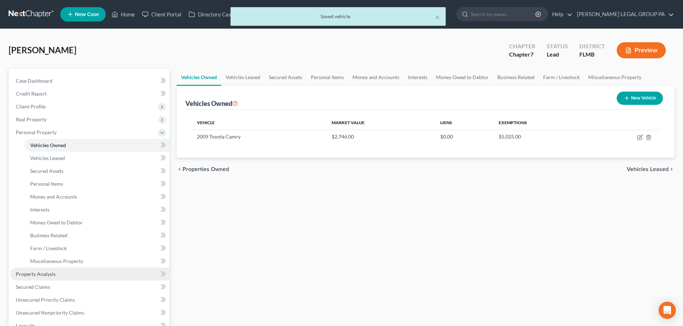
click at [45, 274] on span "Property Analysis" at bounding box center [36, 274] width 40 height 6
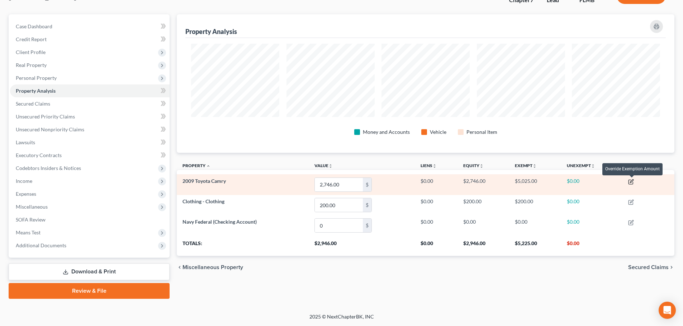
click at [632, 181] on icon "button" at bounding box center [631, 181] width 3 height 3
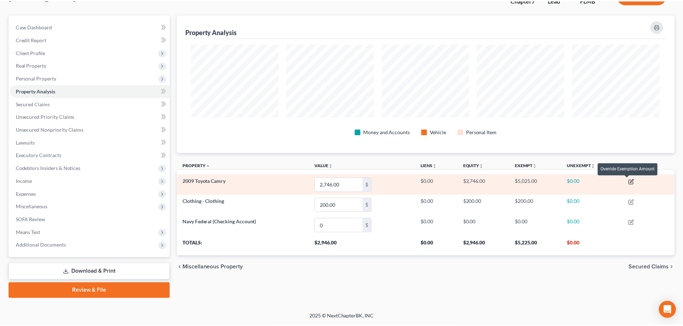
scroll to position [139, 501]
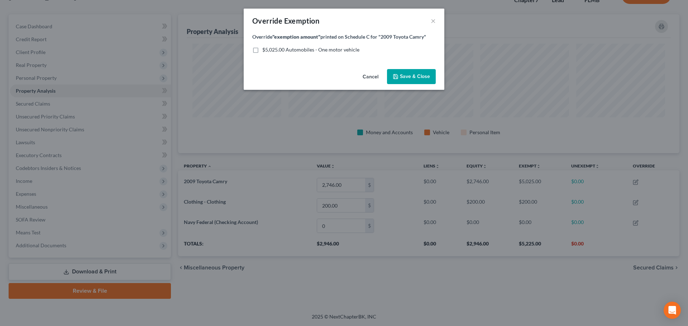
click at [268, 45] on form "Override "exemption amount" printed on Schedule C for "2009 Toyota Camry" $5,02…" at bounding box center [343, 43] width 183 height 20
click at [272, 49] on span "$5,025.00 Automobiles - One motor vehicle" at bounding box center [310, 50] width 97 height 6
click at [270, 49] on input "$5,025.00 Automobiles - One motor vehicle" at bounding box center [267, 48] width 5 height 5
checkbox input "true"
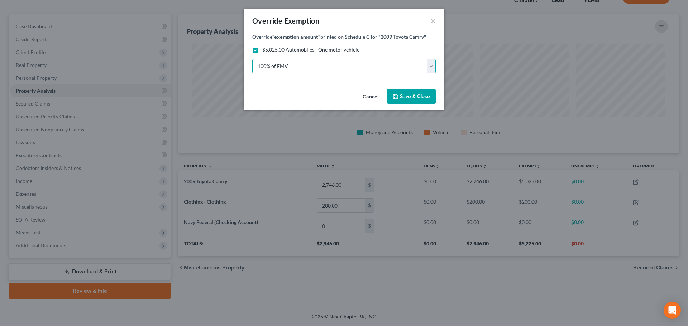
click at [362, 67] on select "100% of FMV Unknown Other" at bounding box center [343, 66] width 183 height 14
click at [252, 59] on select "100% of FMV Unknown Other" at bounding box center [343, 66] width 183 height 14
click at [421, 97] on span "Save & Close" at bounding box center [415, 97] width 30 height 6
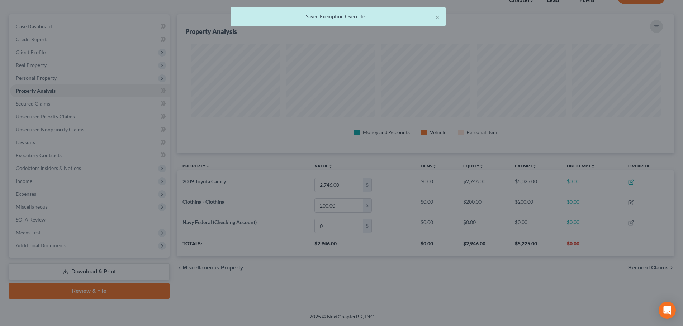
scroll to position [139, 497]
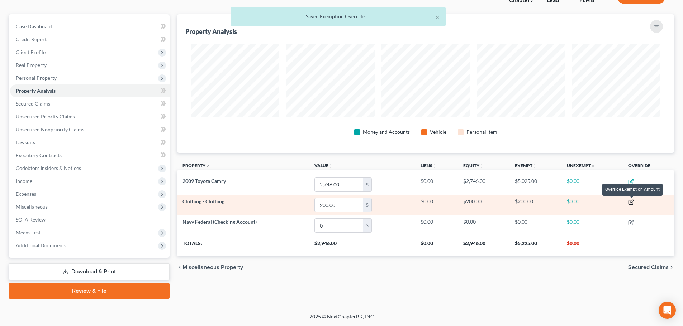
click at [631, 202] on icon "button" at bounding box center [631, 201] width 3 height 3
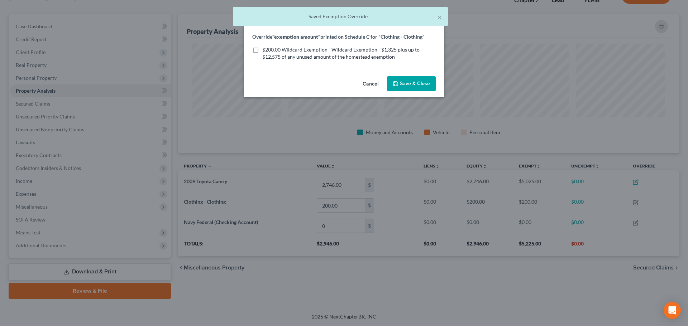
click at [285, 52] on span "$200.00 Wildcard Exemption - Wildcard Exemption - $1,325 plus up to $12,575 of …" at bounding box center [340, 53] width 157 height 13
click at [270, 51] on input "$200.00 Wildcard Exemption - Wildcard Exemption - $1,325 plus up to $12,575 of …" at bounding box center [267, 48] width 5 height 5
checkbox input "true"
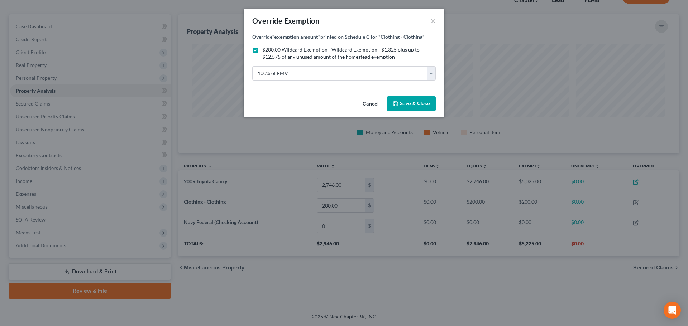
click at [426, 106] on span "Save & Close" at bounding box center [415, 104] width 30 height 6
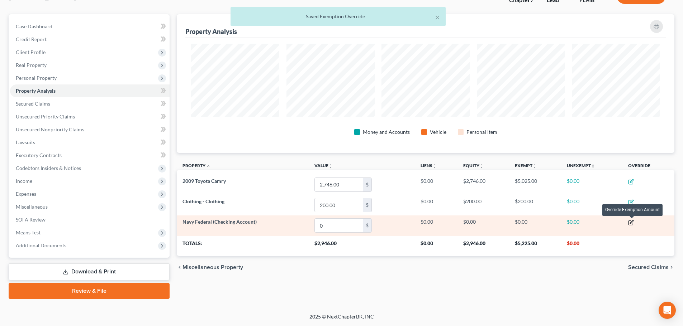
click at [632, 221] on icon "button" at bounding box center [631, 223] width 4 height 4
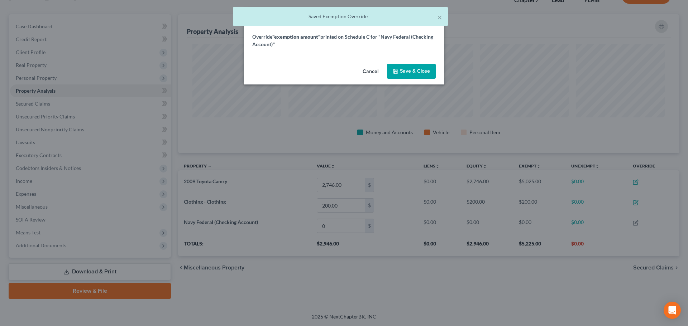
click at [404, 71] on span "Save & Close" at bounding box center [415, 71] width 30 height 6
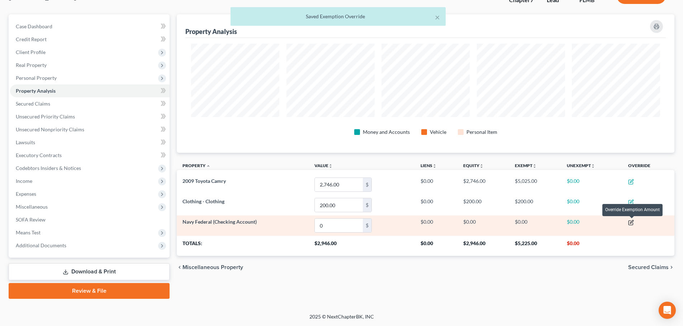
click at [633, 223] on icon "button" at bounding box center [631, 221] width 3 height 3
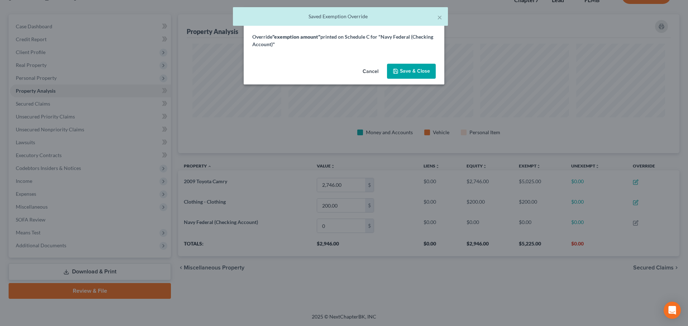
click at [424, 73] on span "Save & Close" at bounding box center [415, 71] width 30 height 6
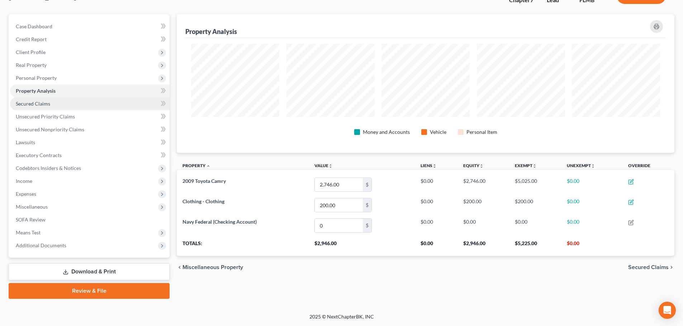
click at [40, 101] on span "Secured Claims" at bounding box center [33, 104] width 34 height 6
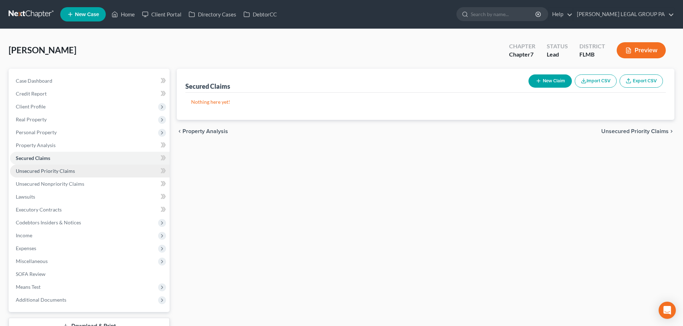
click at [47, 171] on span "Unsecured Priority Claims" at bounding box center [45, 171] width 59 height 6
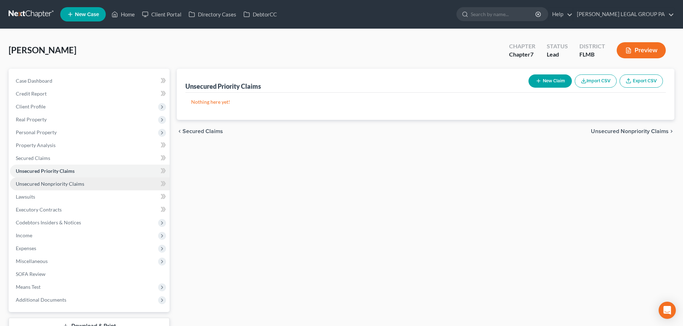
click at [53, 183] on span "Unsecured Nonpriority Claims" at bounding box center [50, 184] width 68 height 6
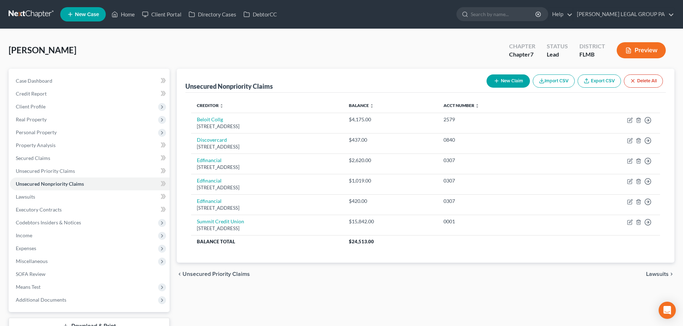
click at [38, 16] on link at bounding box center [32, 14] width 46 height 13
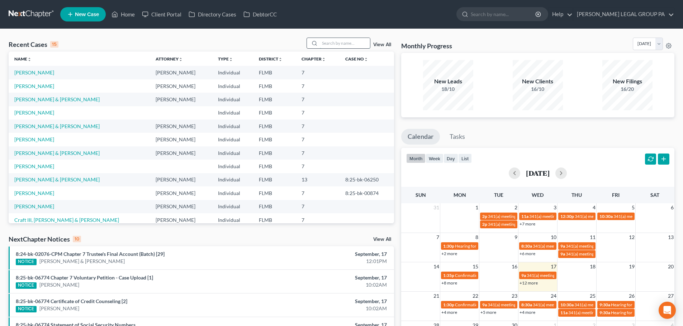
click at [333, 41] on input "search" at bounding box center [345, 43] width 50 height 10
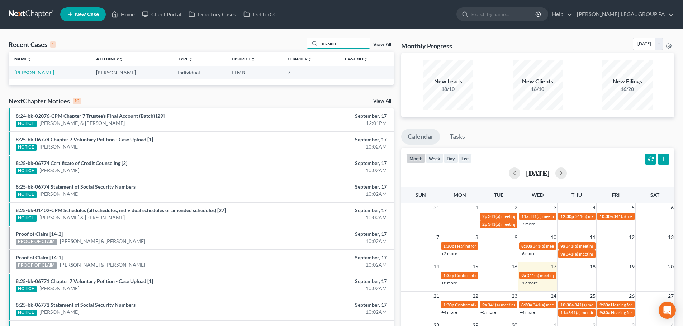
type input "mckinn"
click at [33, 72] on link "[PERSON_NAME]" at bounding box center [34, 73] width 40 height 6
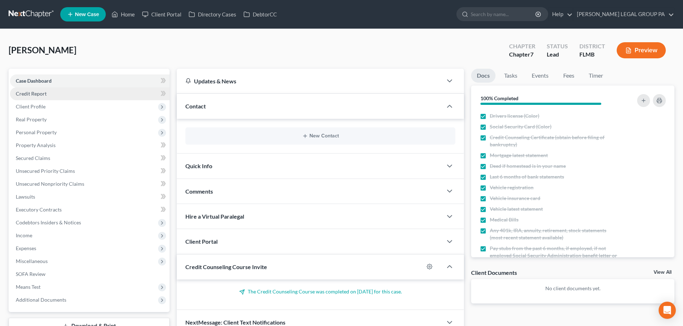
click at [38, 93] on span "Credit Report" at bounding box center [31, 94] width 31 height 6
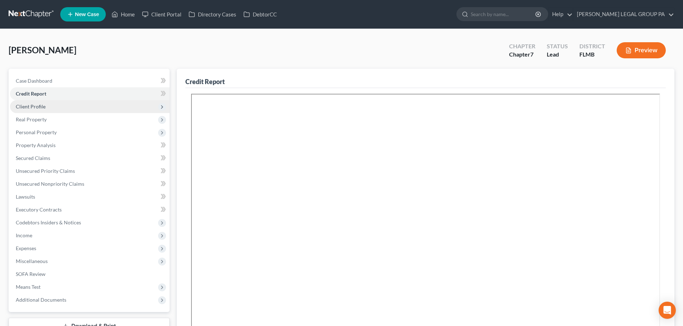
click at [34, 104] on span "Client Profile" at bounding box center [31, 107] width 30 height 6
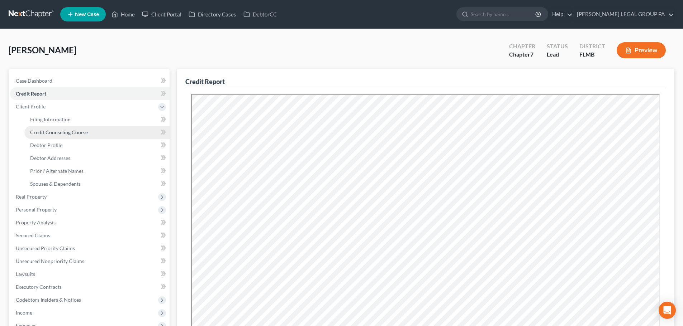
click at [57, 130] on span "Credit Counseling Course" at bounding box center [59, 132] width 58 height 6
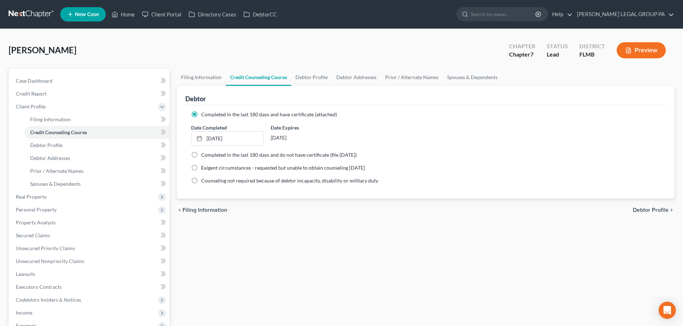
drag, startPoint x: 299, startPoint y: 137, endPoint x: 269, endPoint y: 137, distance: 30.1
click at [269, 137] on div "Date Expires [DATE]" at bounding box center [306, 135] width 79 height 22
click at [296, 139] on div "[DATE]" at bounding box center [307, 138] width 72 height 13
drag, startPoint x: 271, startPoint y: 138, endPoint x: 298, endPoint y: 140, distance: 27.3
click at [298, 140] on div "[DATE]" at bounding box center [307, 138] width 72 height 13
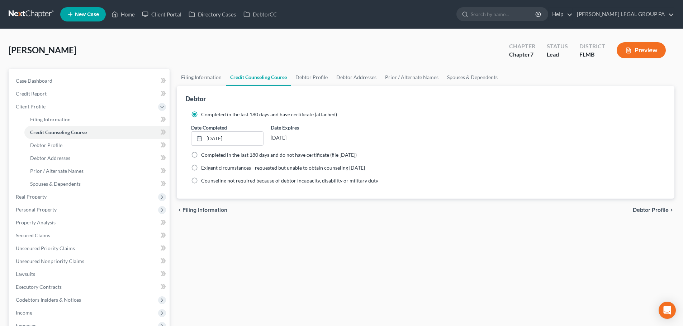
click at [298, 140] on div "[DATE]" at bounding box center [307, 138] width 72 height 13
drag, startPoint x: 270, startPoint y: 140, endPoint x: 304, endPoint y: 140, distance: 34.0
click at [304, 140] on div "Date Expires [DATE]" at bounding box center [306, 135] width 79 height 22
click at [300, 140] on div "[DATE]" at bounding box center [307, 138] width 72 height 13
drag, startPoint x: 270, startPoint y: 138, endPoint x: 299, endPoint y: 139, distance: 28.7
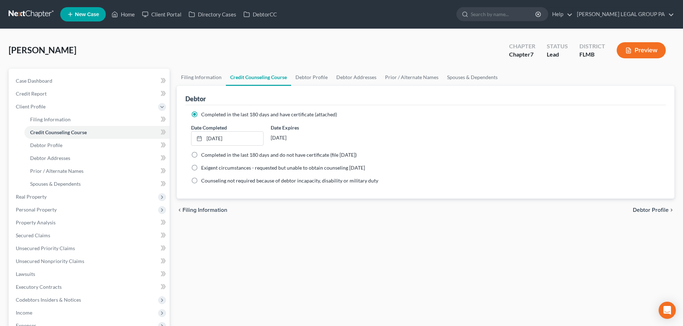
click at [299, 139] on div "[DATE]" at bounding box center [307, 138] width 72 height 13
click at [298, 138] on div "[DATE]" at bounding box center [307, 138] width 72 height 13
drag, startPoint x: 271, startPoint y: 138, endPoint x: 297, endPoint y: 138, distance: 26.5
click at [297, 138] on div "[DATE]" at bounding box center [307, 138] width 72 height 13
click at [296, 134] on div "[DATE]" at bounding box center [307, 138] width 72 height 13
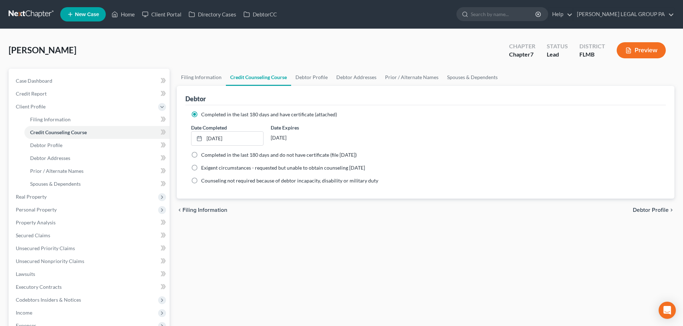
drag, startPoint x: 271, startPoint y: 138, endPoint x: 295, endPoint y: 139, distance: 24.0
click at [295, 139] on div "[DATE]" at bounding box center [307, 138] width 72 height 13
drag, startPoint x: 270, startPoint y: 139, endPoint x: 297, endPoint y: 139, distance: 26.5
click at [297, 139] on div "[DATE]" at bounding box center [307, 138] width 72 height 13
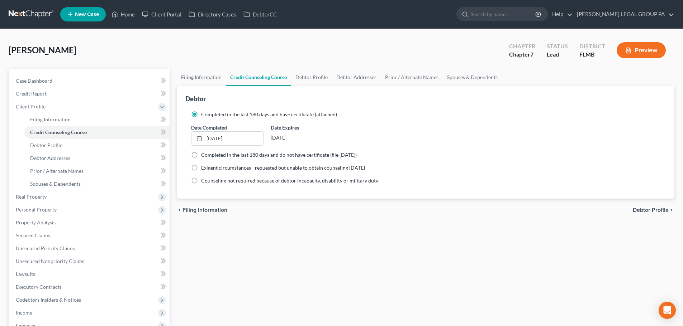
click at [299, 138] on div "[DATE]" at bounding box center [307, 138] width 72 height 13
drag, startPoint x: 271, startPoint y: 137, endPoint x: 283, endPoint y: 137, distance: 11.8
click at [283, 137] on div "[DATE]" at bounding box center [307, 138] width 72 height 13
click at [302, 137] on div "[DATE]" at bounding box center [307, 138] width 72 height 13
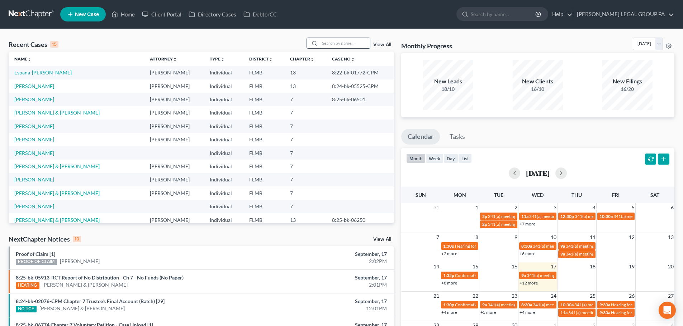
click at [342, 41] on input "search" at bounding box center [345, 43] width 50 height 10
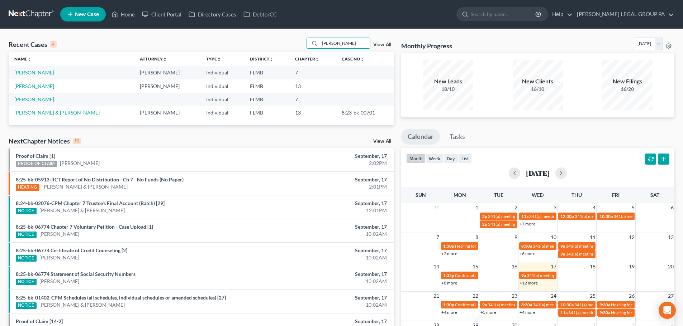
type input "joel"
click at [27, 73] on link "[PERSON_NAME]" at bounding box center [34, 73] width 40 height 6
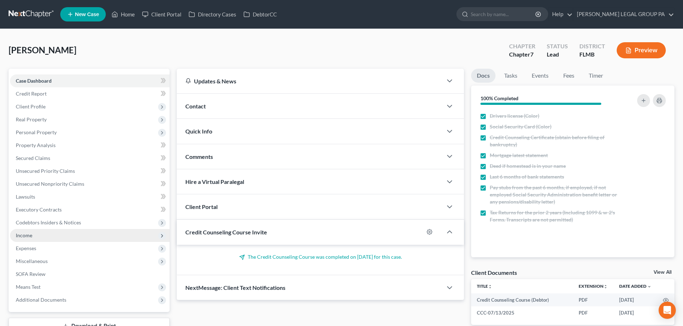
click at [37, 235] on span "Income" at bounding box center [89, 235] width 159 height 13
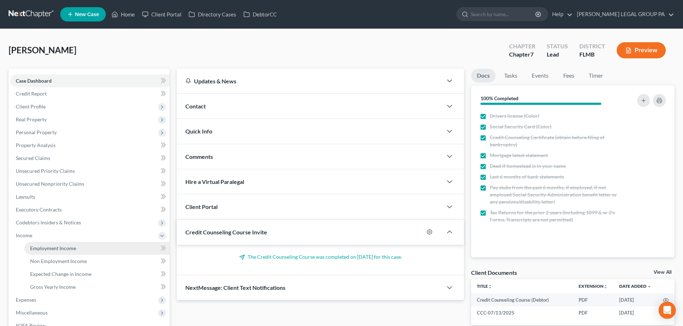
click at [66, 250] on span "Employment Income" at bounding box center [53, 248] width 46 height 6
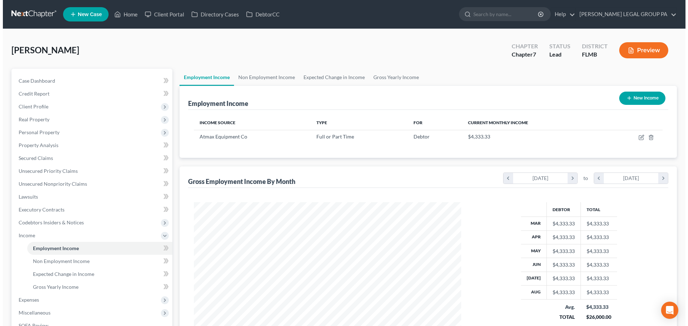
scroll to position [134, 282]
click at [629, 101] on button "New Income" at bounding box center [639, 98] width 46 height 13
select select "0"
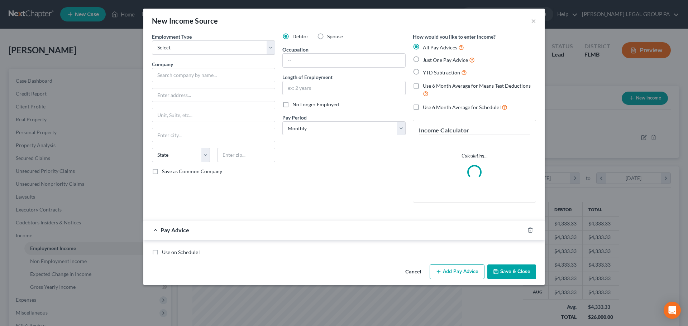
scroll to position [135, 284]
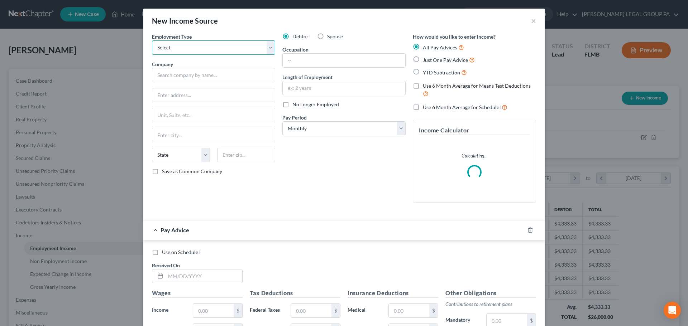
click at [198, 50] on select "Select Full or Part Time Employment Self Employment" at bounding box center [213, 47] width 123 height 14
select select "0"
click at [152, 40] on select "Select Full or Part Time Employment Self Employment" at bounding box center [213, 47] width 123 height 14
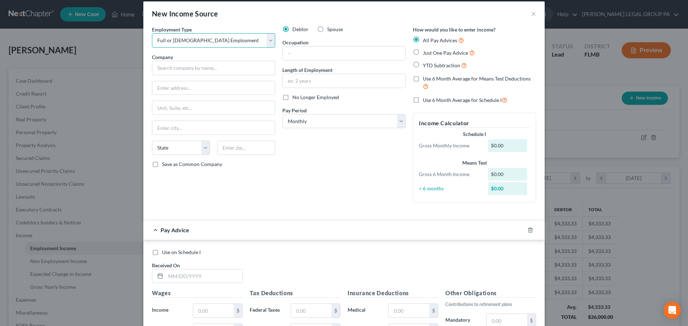
scroll to position [0, 0]
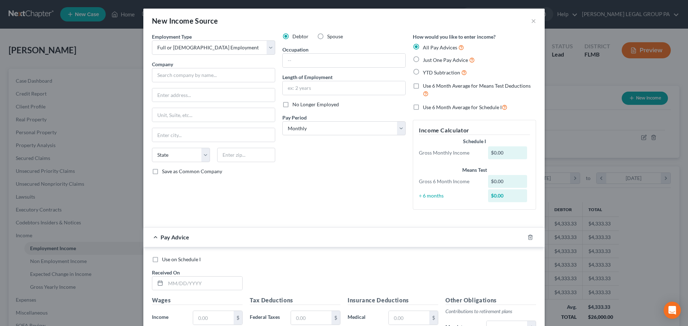
click at [423, 61] on label "Just One Pay Advice" at bounding box center [449, 60] width 52 height 8
click at [426, 61] on input "Just One Pay Advice" at bounding box center [428, 58] width 5 height 5
radio input "true"
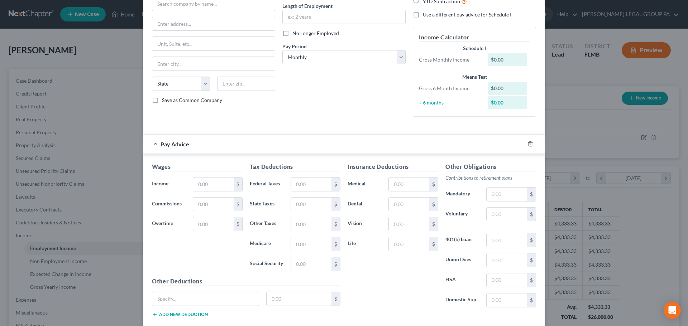
scroll to position [72, 0]
click at [218, 183] on input "text" at bounding box center [213, 184] width 40 height 14
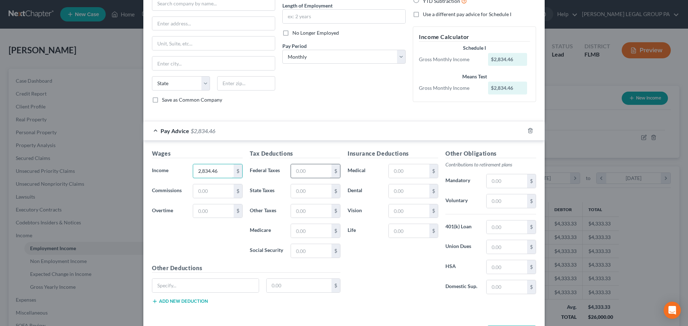
type input "2,834.46"
click at [307, 174] on input "text" at bounding box center [311, 171] width 40 height 14
type input "13.57"
click at [314, 224] on div "Tax Deductions Federal Taxes 13.57 $ State Taxes $ Other Taxes $ Medicare $ Soc…" at bounding box center [295, 206] width 98 height 115
click at [317, 235] on input "text" at bounding box center [311, 231] width 40 height 14
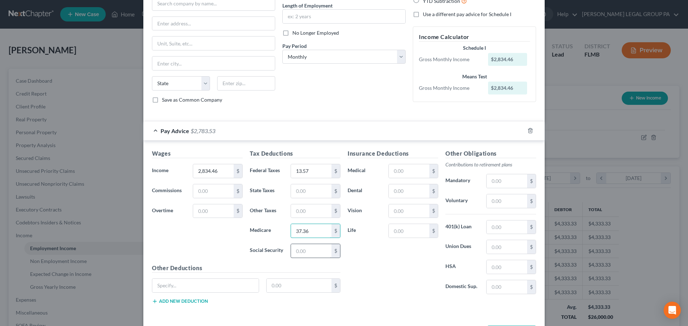
type input "37.36"
click at [310, 252] on input "text" at bounding box center [311, 251] width 40 height 14
type input "159.76"
click at [376, 256] on div "Insurance Deductions Medical $ Dental $ Vision $ Life $" at bounding box center [393, 224] width 98 height 151
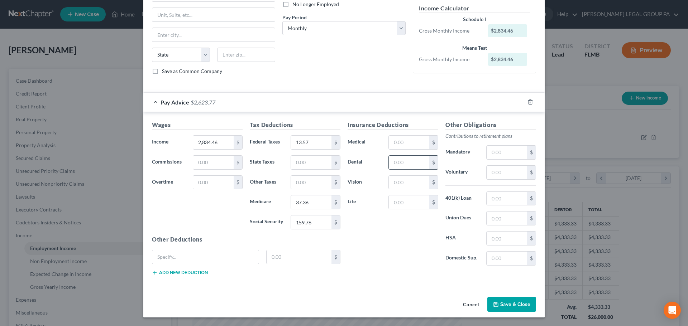
click at [407, 166] on input "text" at bounding box center [409, 163] width 40 height 14
type input "39.93"
click at [400, 138] on input "text" at bounding box center [409, 143] width 40 height 14
type input "213.37"
click at [404, 185] on input "text" at bounding box center [409, 183] width 40 height 14
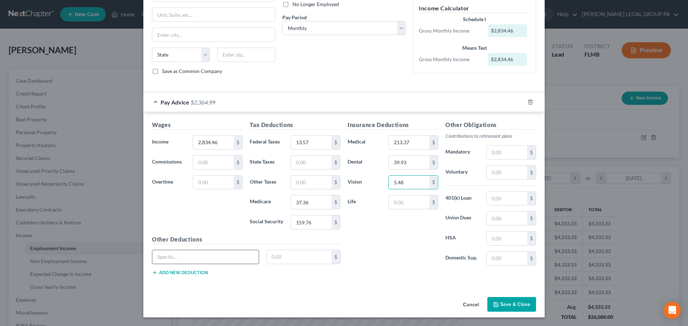
type input "5.48"
click at [206, 262] on input "text" at bounding box center [205, 258] width 106 height 14
type input "Personal Acct"
click at [291, 256] on input "text" at bounding box center [299, 258] width 65 height 14
type input "7.56"
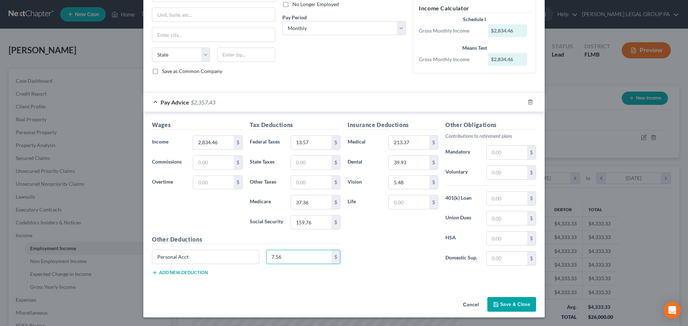
click at [505, 302] on button "Save & Close" at bounding box center [511, 304] width 49 height 15
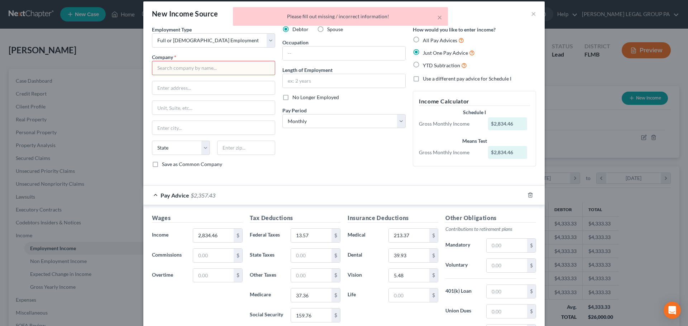
scroll to position [0, 0]
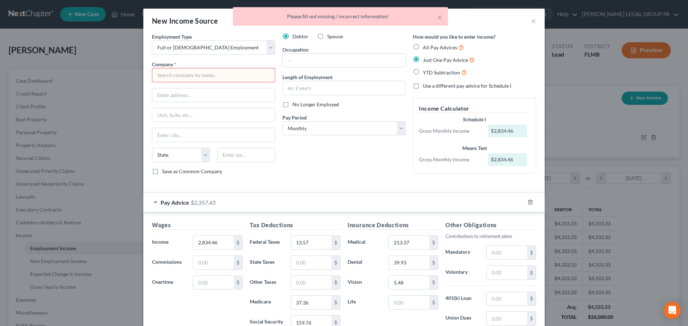
click at [206, 73] on input "text" at bounding box center [213, 75] width 123 height 14
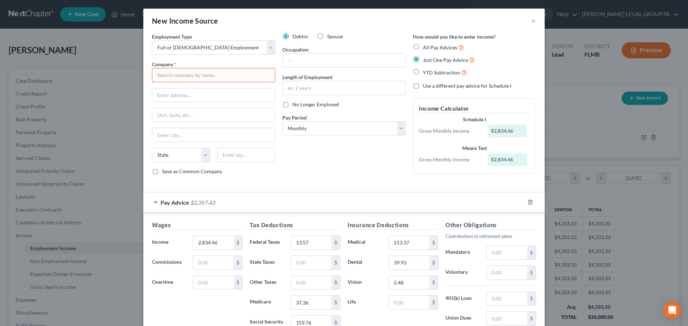
click at [195, 80] on input "text" at bounding box center [213, 75] width 123 height 14
click at [213, 96] on input "text" at bounding box center [213, 96] width 123 height 14
click at [223, 74] on input "USF Federal Credit Union" at bounding box center [213, 75] width 123 height 14
type input "USF Federal Credit Union"
click at [204, 96] on input "text" at bounding box center [213, 96] width 123 height 14
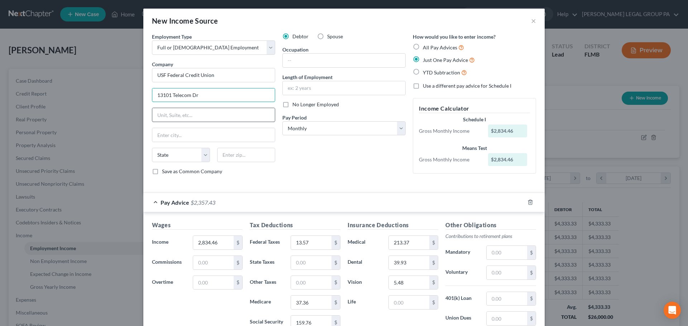
type input "13101 Telecom Dr"
click at [202, 113] on input "text" at bounding box center [213, 115] width 123 height 14
type input "Ste 100"
click at [211, 134] on input "text" at bounding box center [213, 135] width 123 height 14
click at [268, 161] on input "text" at bounding box center [246, 155] width 58 height 14
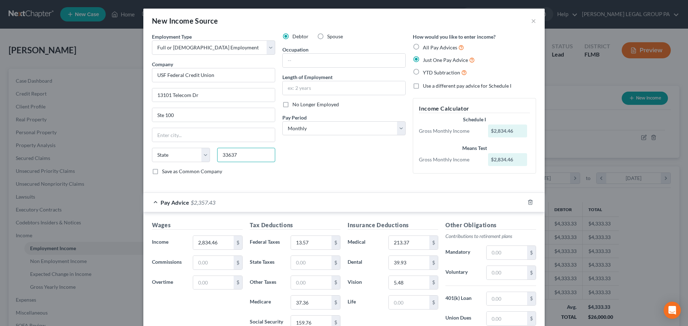
type input "33637"
click at [316, 162] on div "Debtor Spouse Occupation Length of Employment No Longer Employed Pay Period * S…" at bounding box center [344, 107] width 130 height 148
type input "Tampa"
select select "9"
click at [301, 58] on input "text" at bounding box center [344, 61] width 123 height 14
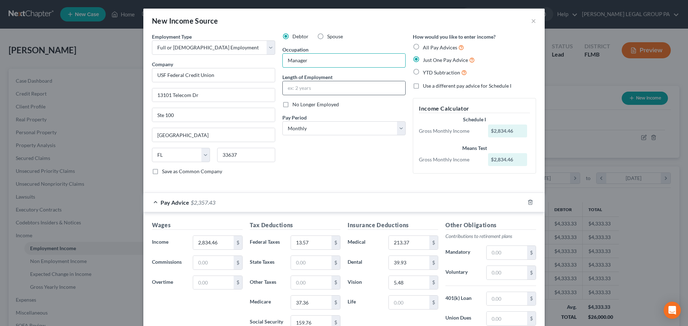
type input "Manager"
click at [310, 87] on input "text" at bounding box center [344, 88] width 123 height 14
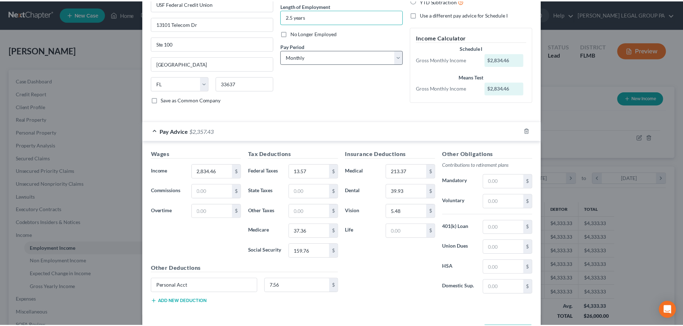
scroll to position [100, 0]
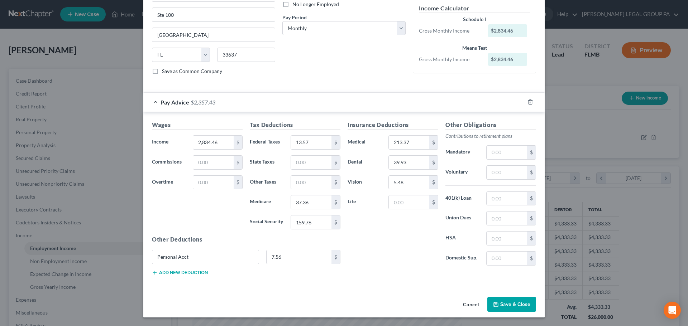
type input "2.5 years"
click at [509, 307] on button "Save & Close" at bounding box center [511, 304] width 49 height 15
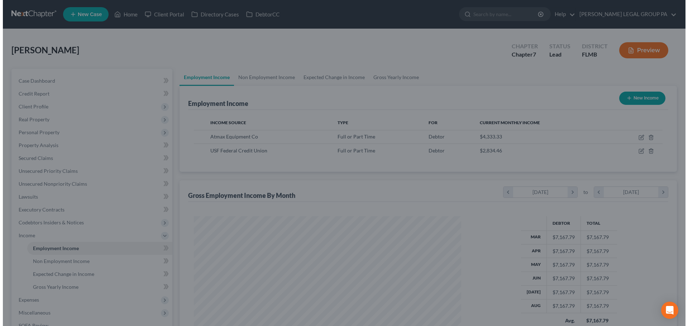
scroll to position [358252, 358104]
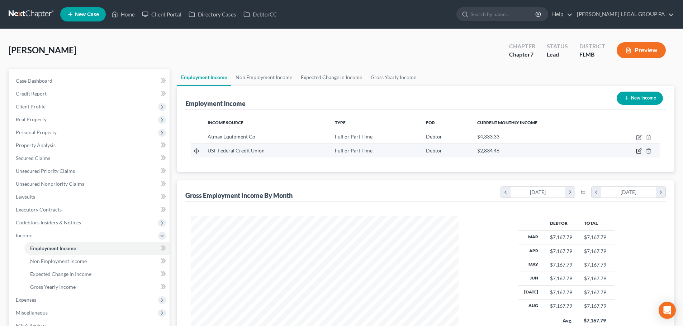
click at [637, 149] on icon "button" at bounding box center [639, 151] width 6 height 6
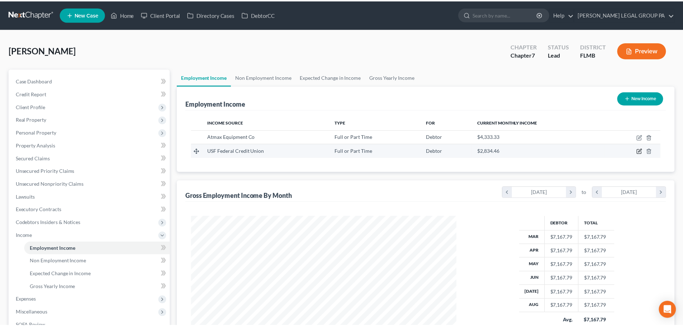
scroll to position [135, 284]
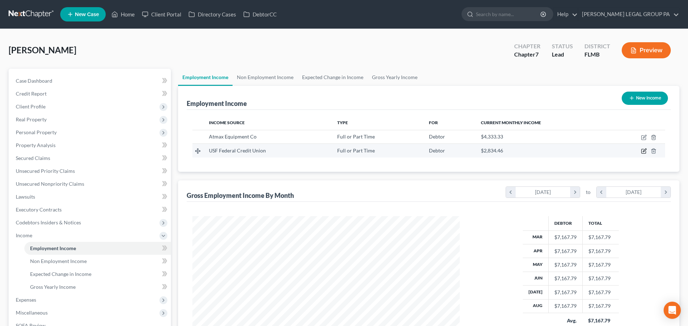
select select "0"
select select "9"
select select "0"
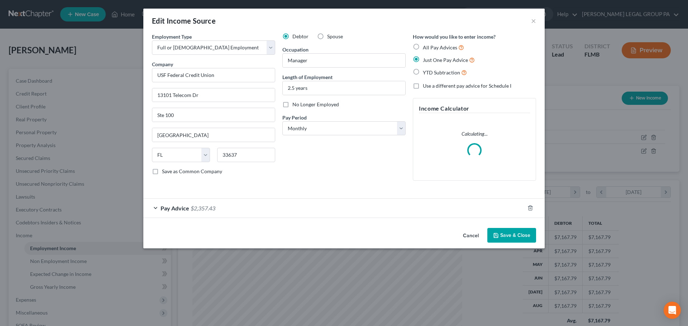
click at [326, 34] on div "Spouse" at bounding box center [330, 36] width 26 height 7
click at [327, 36] on label "Spouse" at bounding box center [335, 36] width 16 height 7
click at [330, 36] on input "Spouse" at bounding box center [332, 35] width 5 height 5
radio input "true"
click at [521, 239] on button "Save & Close" at bounding box center [511, 235] width 49 height 15
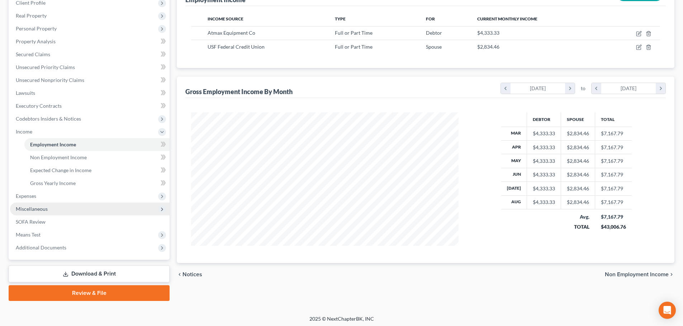
scroll to position [106, 0]
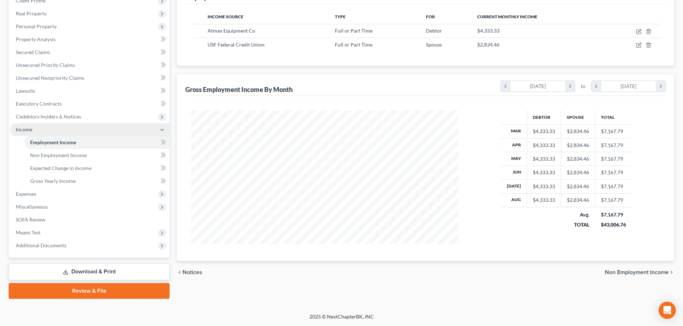
click at [25, 128] on span "Income" at bounding box center [24, 130] width 16 height 6
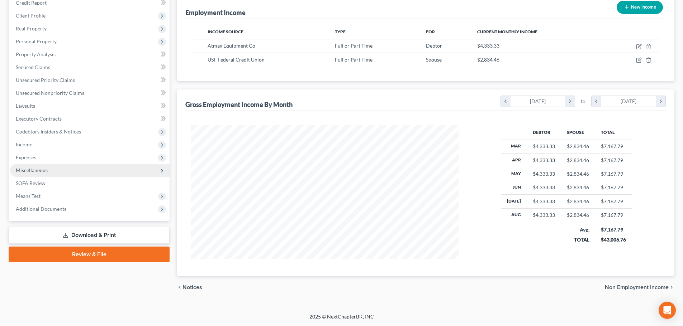
scroll to position [91, 0]
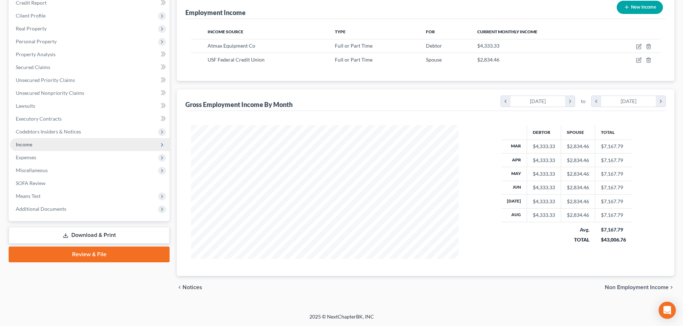
click at [31, 142] on span "Income" at bounding box center [24, 145] width 16 height 6
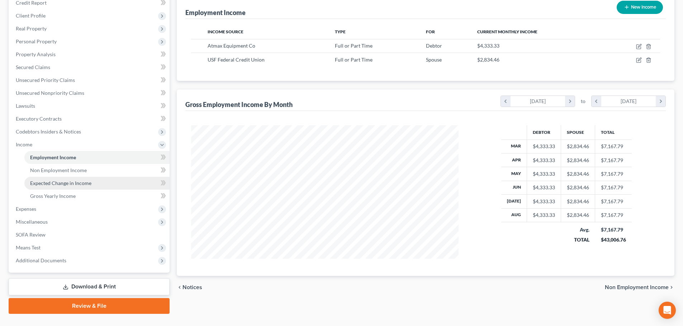
scroll to position [106, 0]
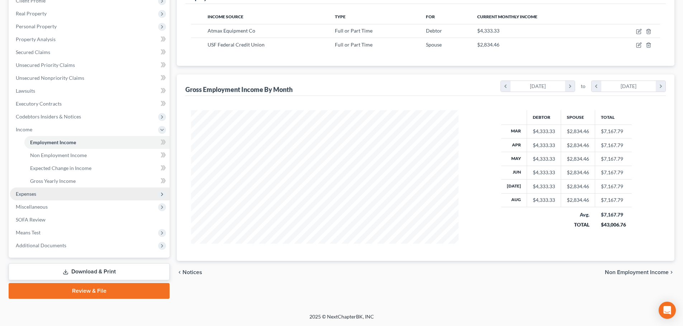
click at [36, 195] on span "Expenses" at bounding box center [26, 194] width 20 height 6
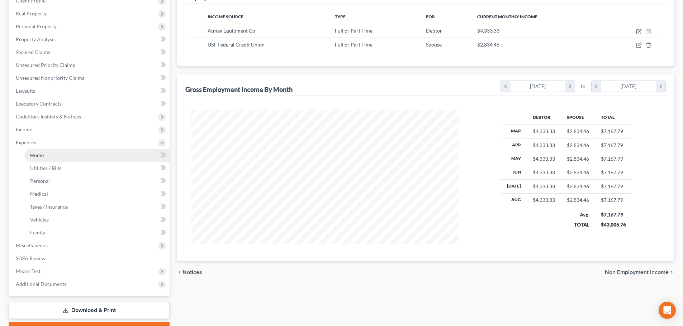
click at [46, 155] on link "Home" at bounding box center [96, 155] width 145 height 13
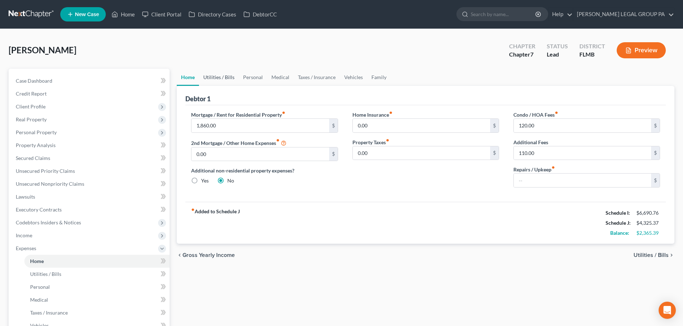
click at [213, 70] on link "Utilities / Bills" at bounding box center [219, 77] width 40 height 17
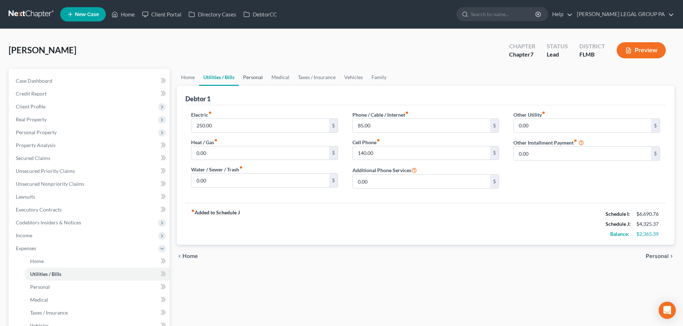
click at [256, 78] on link "Personal" at bounding box center [253, 77] width 28 height 17
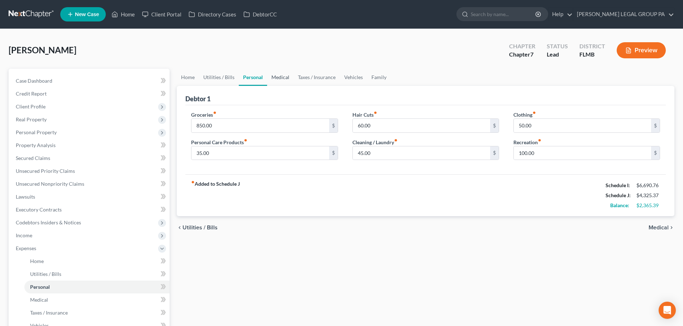
click at [278, 78] on link "Medical" at bounding box center [280, 77] width 27 height 17
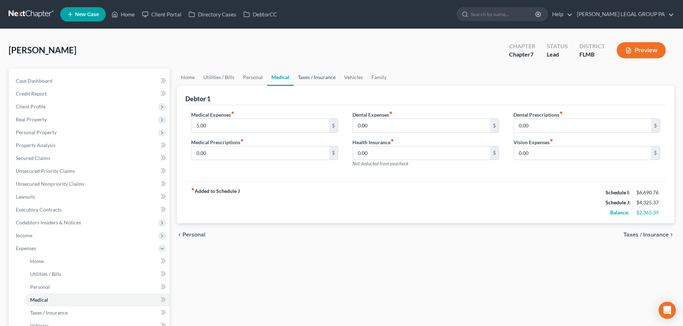
click at [314, 79] on link "Taxes / Insurance" at bounding box center [317, 77] width 46 height 17
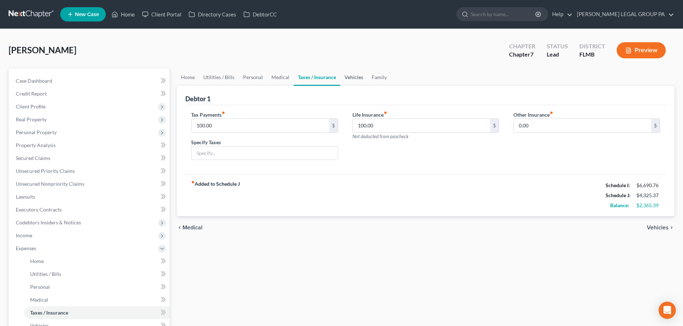
click at [358, 80] on link "Vehicles" at bounding box center [353, 77] width 27 height 17
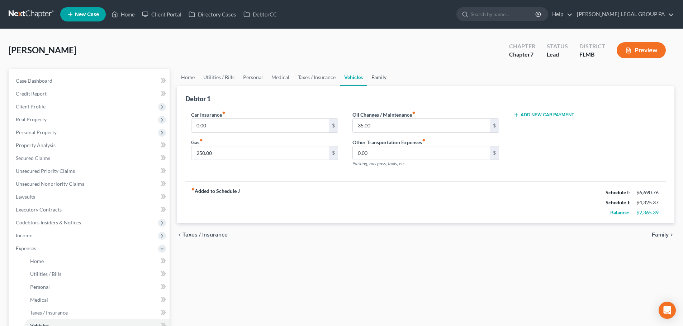
click at [377, 79] on link "Family" at bounding box center [379, 77] width 24 height 17
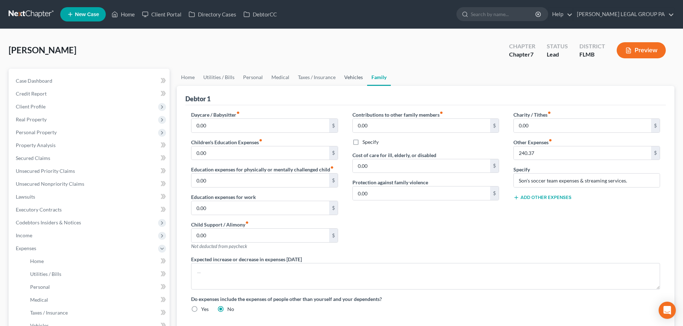
click at [353, 79] on link "Vehicles" at bounding box center [353, 77] width 27 height 17
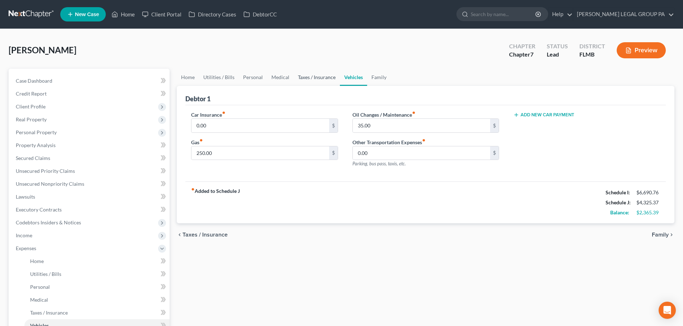
click at [325, 78] on link "Taxes / Insurance" at bounding box center [317, 77] width 46 height 17
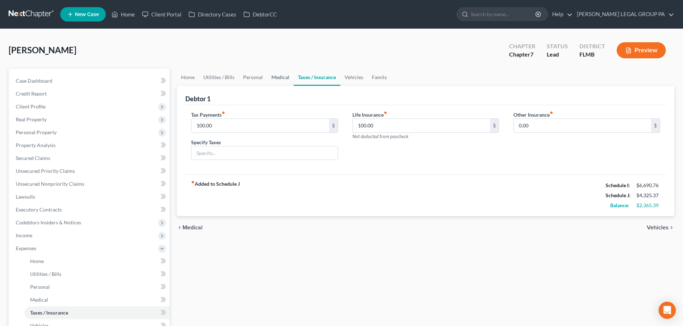
click at [269, 85] on link "Medical" at bounding box center [280, 77] width 27 height 17
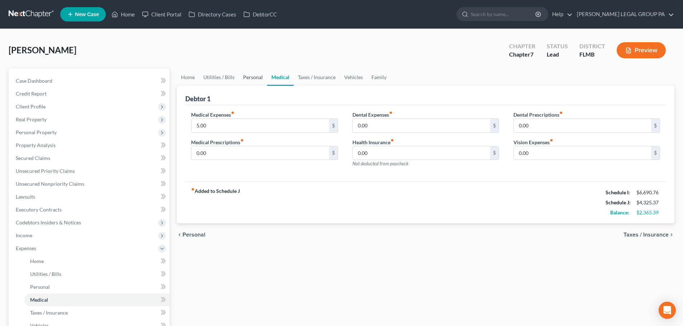
click at [253, 81] on link "Personal" at bounding box center [253, 77] width 28 height 17
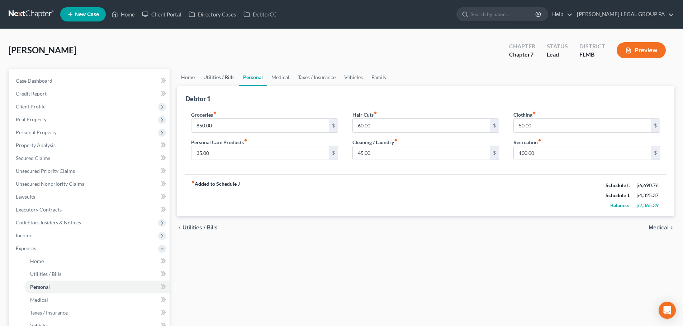
click at [214, 81] on link "Utilities / Bills" at bounding box center [219, 77] width 40 height 17
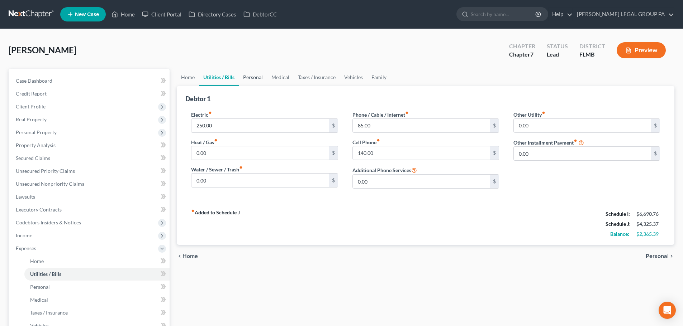
click at [261, 81] on link "Personal" at bounding box center [253, 77] width 28 height 17
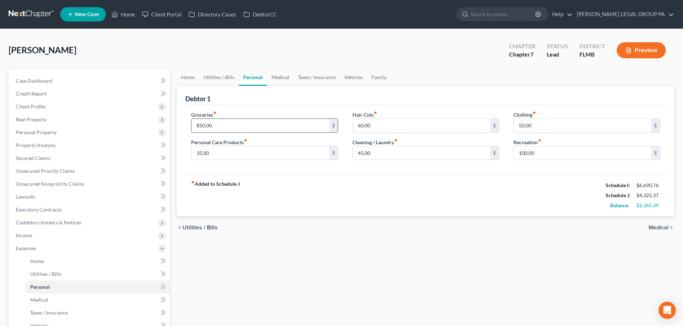
click at [233, 129] on input "850.00" at bounding box center [259, 126] width 137 height 14
type input "1,200"
click at [242, 118] on div "Groceries fiber_manual_record 1,200 $" at bounding box center [264, 122] width 147 height 22
click at [223, 78] on link "Utilities / Bills" at bounding box center [219, 77] width 40 height 17
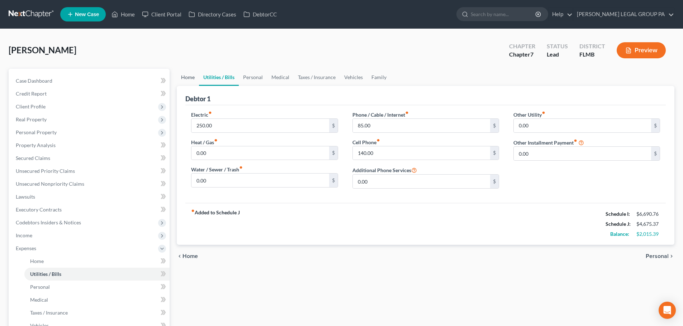
click at [181, 81] on link "Home" at bounding box center [188, 77] width 22 height 17
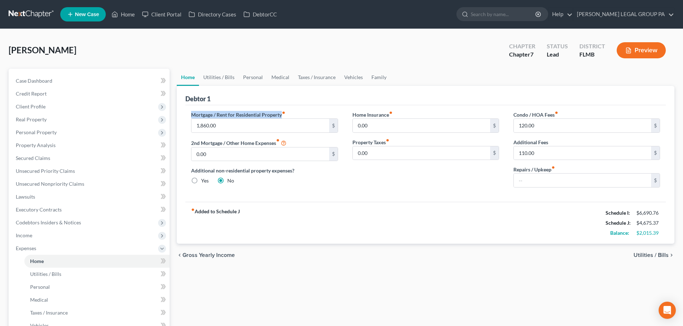
drag, startPoint x: 187, startPoint y: 115, endPoint x: 282, endPoint y: 116, distance: 94.6
click at [282, 116] on div "Mortgage / Rent for Residential Property fiber_manual_record 1,860.00 $ 2nd Mor…" at bounding box center [264, 152] width 161 height 82
copy label "Mortgage / Rent for Residential Property"
drag, startPoint x: 512, startPoint y: 114, endPoint x: 555, endPoint y: 114, distance: 42.6
click at [555, 114] on div "Condo / HOA Fees fiber_manual_record 120.00 $ Additional Fees 110.00 $ Repairs …" at bounding box center [586, 152] width 161 height 82
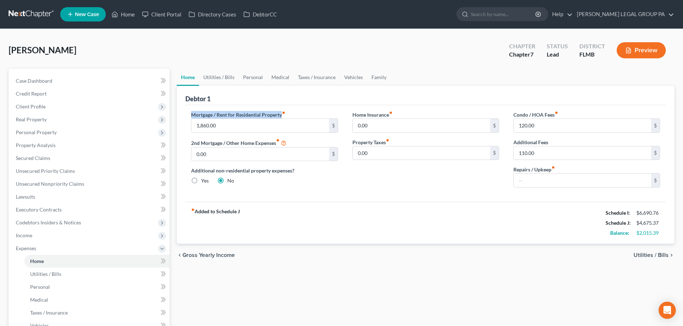
copy label "Condo / HOA Fees"
click at [205, 77] on link "Utilities / Bills" at bounding box center [219, 77] width 40 height 17
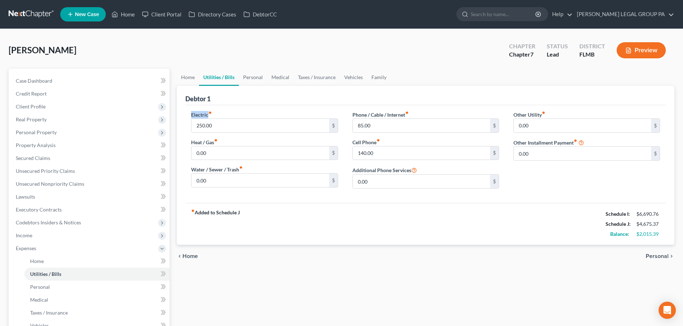
drag, startPoint x: 191, startPoint y: 113, endPoint x: 209, endPoint y: 113, distance: 18.3
click at [209, 113] on label "Electric fiber_manual_record" at bounding box center [201, 115] width 21 height 8
copy label "Electric f"
drag, startPoint x: 356, startPoint y: 117, endPoint x: 366, endPoint y: 117, distance: 10.0
click at [366, 117] on label "Phone / Cable / Internet fiber_manual_record" at bounding box center [380, 115] width 56 height 8
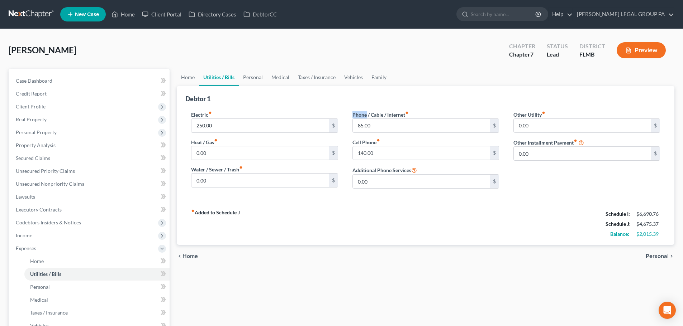
copy label "Phone"
drag, startPoint x: 387, startPoint y: 115, endPoint x: 406, endPoint y: 116, distance: 18.7
click at [406, 116] on label "Phone / Cable / Internet fiber_manual_record" at bounding box center [380, 115] width 56 height 8
copy label "Internet"
drag, startPoint x: 513, startPoint y: 114, endPoint x: 541, endPoint y: 114, distance: 28.3
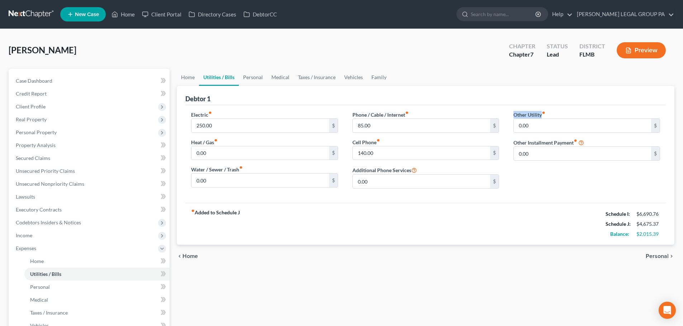
click at [541, 114] on label "Other Utility fiber_manual_record" at bounding box center [529, 115] width 32 height 8
copy label "Other Utility"
click at [474, 104] on div "Debtor 1" at bounding box center [425, 95] width 480 height 19
click at [257, 79] on link "Personal" at bounding box center [253, 77] width 28 height 17
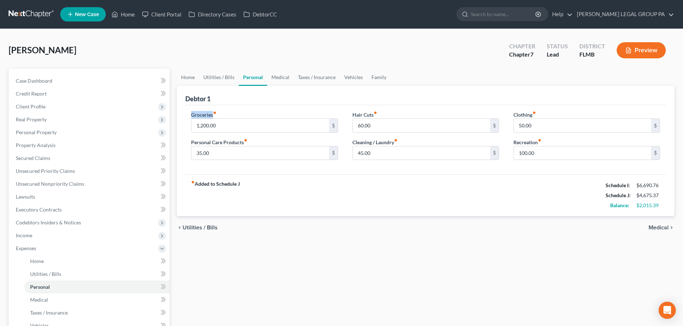
drag, startPoint x: 189, startPoint y: 116, endPoint x: 213, endPoint y: 116, distance: 24.4
click at [213, 116] on div "Groceries fiber_manual_record 1,200.00 $ Personal Care Products fiber_manual_re…" at bounding box center [264, 138] width 161 height 55
copy label "Groceries"
drag, startPoint x: 189, startPoint y: 144, endPoint x: 243, endPoint y: 146, distance: 53.8
click at [243, 146] on div "Groceries fiber_manual_record 1,200.00 $ Personal Care Products fiber_manual_re…" at bounding box center [264, 138] width 161 height 55
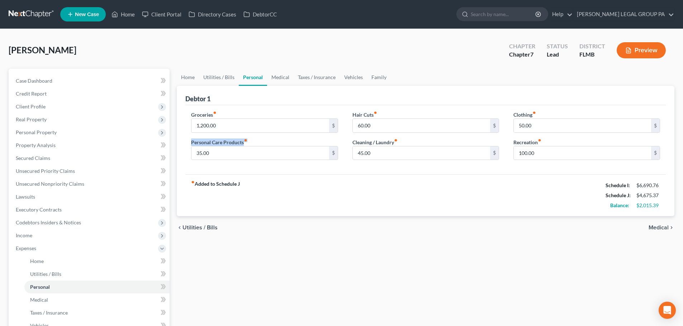
click at [244, 142] on label "Personal Care Products fiber_manual_record" at bounding box center [219, 143] width 56 height 8
drag, startPoint x: 244, startPoint y: 142, endPoint x: 195, endPoint y: 141, distance: 49.1
click at [195, 141] on label "Personal Care Products fiber_manual_record" at bounding box center [219, 143] width 56 height 8
drag, startPoint x: 350, startPoint y: 143, endPoint x: 394, endPoint y: 143, distance: 44.4
click at [394, 143] on div "Hair Cuts fiber_manual_record 60.00 $ Cleaning / Laundry fiber_manual_record 45…" at bounding box center [425, 138] width 161 height 55
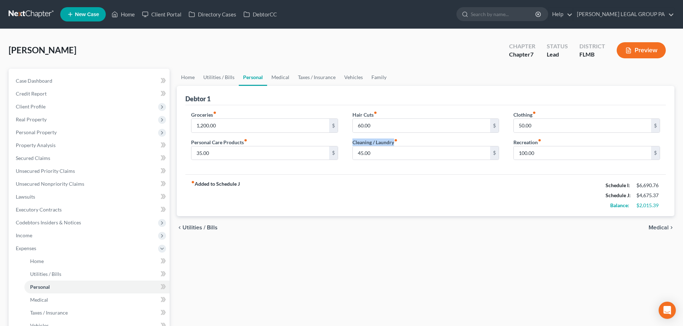
copy label "Cleaning / Laundry"
drag, startPoint x: 352, startPoint y: 114, endPoint x: 373, endPoint y: 117, distance: 21.3
click at [373, 117] on label "Hair Cuts fiber_manual_record" at bounding box center [364, 115] width 25 height 8
copy label "Hair Cuts"
drag, startPoint x: 512, startPoint y: 115, endPoint x: 533, endPoint y: 115, distance: 20.8
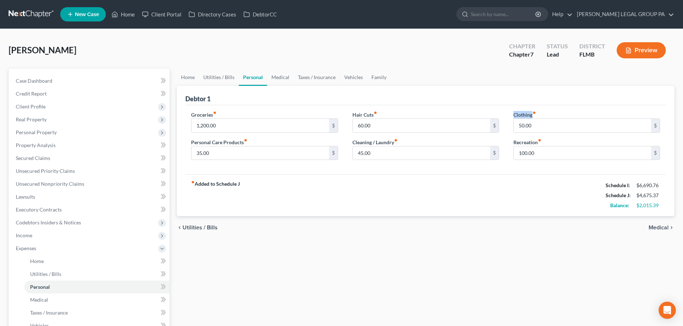
click at [533, 115] on div "Clothing fiber_manual_record 50.00 $ Recreation fiber_manual_record 100.00 $" at bounding box center [586, 138] width 161 height 55
copy label "Clothing"
drag, startPoint x: 515, startPoint y: 143, endPoint x: 536, endPoint y: 143, distance: 20.8
click at [536, 143] on label "Recreation fiber_manual_record" at bounding box center [527, 143] width 28 height 8
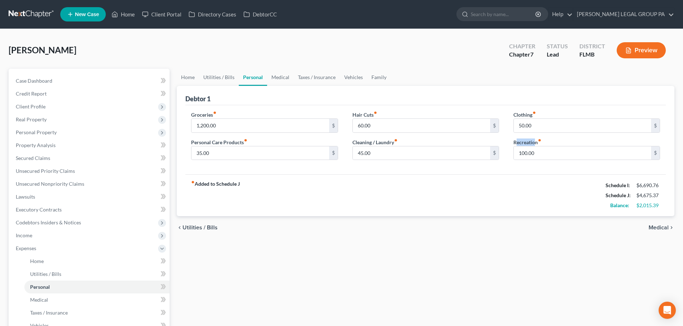
drag, startPoint x: 539, startPoint y: 143, endPoint x: 512, endPoint y: 143, distance: 26.9
click at [512, 143] on div "Clothing fiber_manual_record 50.00 $ Recreation fiber_manual_record 100.00 $" at bounding box center [586, 138] width 161 height 55
click at [297, 76] on link "Taxes / Insurance" at bounding box center [317, 77] width 46 height 17
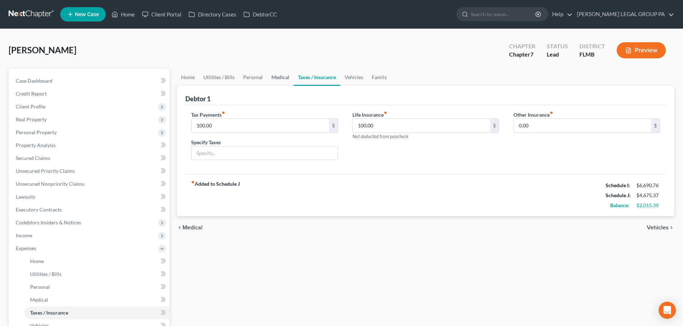
click at [280, 76] on link "Medical" at bounding box center [280, 77] width 27 height 17
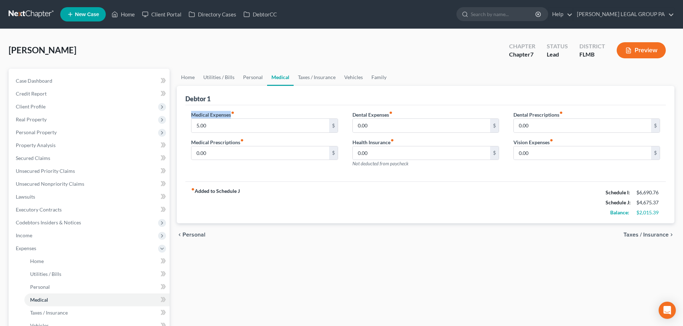
drag, startPoint x: 190, startPoint y: 113, endPoint x: 232, endPoint y: 118, distance: 41.6
click at [232, 118] on div "Medical Expenses fiber_manual_record 5.00 $ Medical Prescriptions fiber_manual_…" at bounding box center [264, 142] width 161 height 62
click at [515, 115] on div "Dental Prescriptions fiber_manual_record 0.00 $ Vision Expenses fiber_manual_re…" at bounding box center [586, 142] width 161 height 62
drag, startPoint x: 350, startPoint y: 115, endPoint x: 390, endPoint y: 116, distance: 39.8
click at [390, 116] on div "Dental Expenses fiber_manual_record 0.00 $ Health Insurance fiber_manual_record…" at bounding box center [425, 142] width 161 height 62
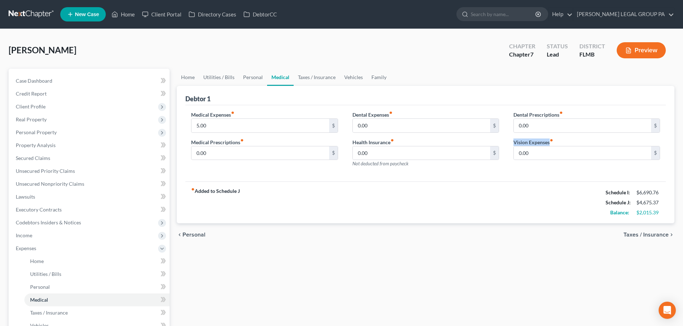
drag, startPoint x: 528, startPoint y: 145, endPoint x: 547, endPoint y: 145, distance: 19.7
click at [549, 145] on label "Vision Expenses fiber_manual_record" at bounding box center [533, 143] width 40 height 8
drag, startPoint x: 351, startPoint y: 142, endPoint x: 389, endPoint y: 144, distance: 38.1
click at [389, 144] on div "Dental Expenses fiber_manual_record 0.00 $ Health Insurance fiber_manual_record…" at bounding box center [425, 142] width 161 height 62
click at [323, 73] on link "Taxes / Insurance" at bounding box center [317, 77] width 46 height 17
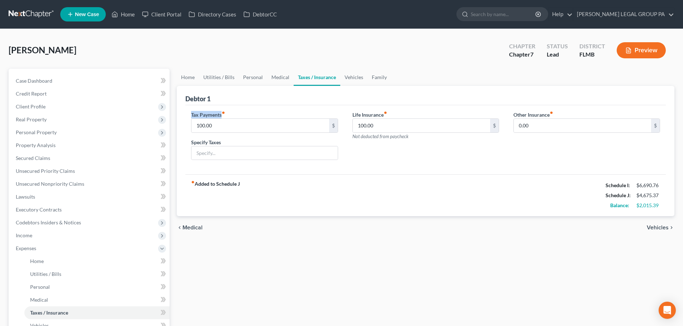
drag, startPoint x: 187, startPoint y: 118, endPoint x: 221, endPoint y: 117, distance: 33.7
click at [221, 117] on div "Tax Payments fiber_manual_record 100.00 $ Specify Taxes" at bounding box center [264, 138] width 161 height 55
drag, startPoint x: 352, startPoint y: 114, endPoint x: 383, endPoint y: 115, distance: 30.9
click at [383, 115] on label "Life Insurance fiber_manual_record" at bounding box center [369, 115] width 35 height 8
drag, startPoint x: 514, startPoint y: 116, endPoint x: 550, endPoint y: 116, distance: 36.2
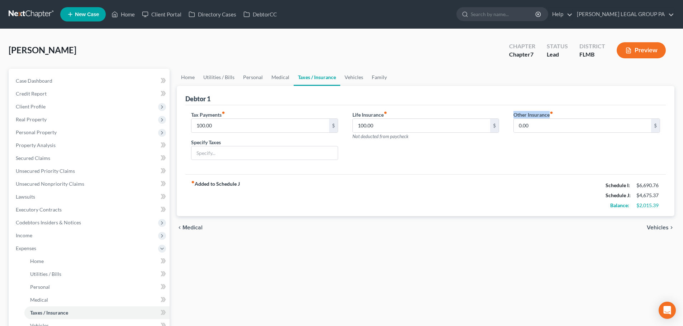
click at [550, 116] on label "Other Insurance fiber_manual_record" at bounding box center [533, 115] width 40 height 8
click at [349, 71] on link "Vehicles" at bounding box center [353, 77] width 27 height 17
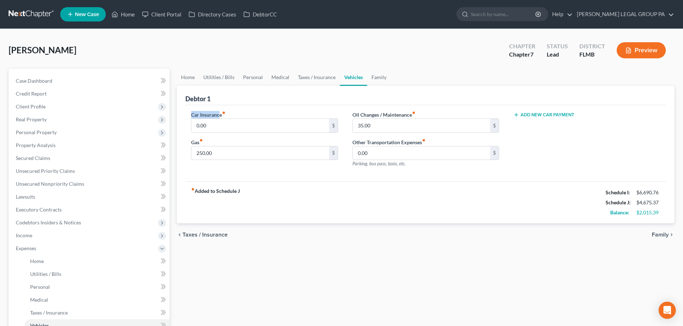
drag, startPoint x: 187, startPoint y: 113, endPoint x: 219, endPoint y: 113, distance: 31.9
click at [219, 113] on div "Car Insurance fiber_manual_record 0.00 $ Gas fiber_manual_record 250.00 $" at bounding box center [264, 142] width 161 height 62
drag, startPoint x: 221, startPoint y: 113, endPoint x: 189, endPoint y: 112, distance: 32.3
click at [189, 112] on div "Car Insurance fiber_manual_record 0.00 $ Gas fiber_manual_record 250.00 $" at bounding box center [264, 142] width 161 height 62
drag, startPoint x: 190, startPoint y: 140, endPoint x: 200, endPoint y: 142, distance: 10.5
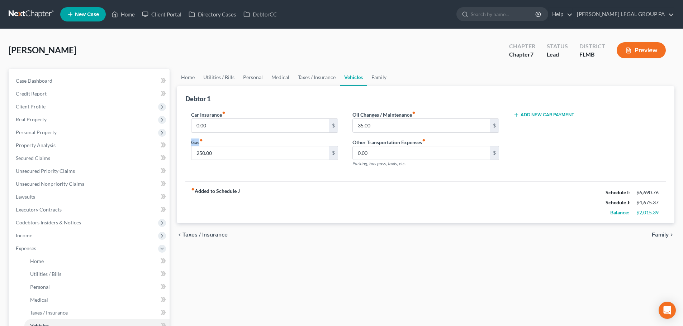
click at [200, 142] on div "Car Insurance fiber_manual_record 0.00 $ Gas fiber_manual_record 250.00 $" at bounding box center [264, 142] width 161 height 62
drag, startPoint x: 348, startPoint y: 141, endPoint x: 421, endPoint y: 143, distance: 72.8
click at [421, 143] on div "Oil Changes / Maintenance fiber_manual_record 35.00 $ Other Transportation Expe…" at bounding box center [425, 142] width 161 height 62
click at [369, 71] on link "Family" at bounding box center [379, 77] width 24 height 17
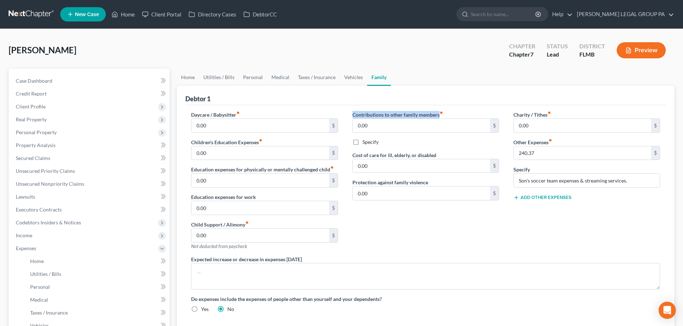
drag, startPoint x: 352, startPoint y: 116, endPoint x: 440, endPoint y: 116, distance: 88.2
click at [440, 116] on div "Contributions to other family members fiber_manual_record 0.00 $ Specify Cost o…" at bounding box center [425, 183] width 161 height 145
drag, startPoint x: 189, startPoint y: 139, endPoint x: 259, endPoint y: 144, distance: 70.8
click at [259, 144] on div "Daycare / Babysitter fiber_manual_record 0.00 $ Children's Education Expenses f…" at bounding box center [264, 183] width 161 height 145
drag, startPoint x: 186, startPoint y: 224, endPoint x: 248, endPoint y: 225, distance: 61.7
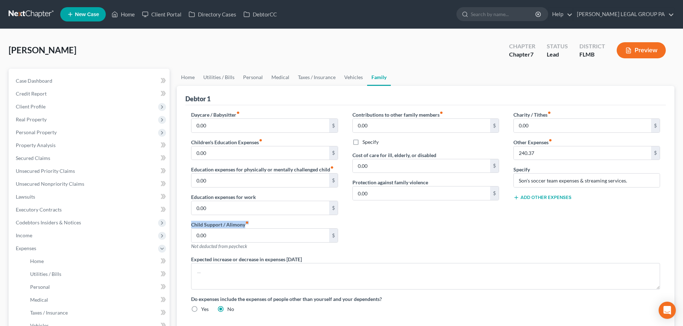
click at [248, 225] on div "Daycare / Babysitter fiber_manual_record 0.00 $ Children's Education Expenses f…" at bounding box center [264, 183] width 161 height 145
click at [245, 224] on label "Child Support / Alimony fiber_manual_record" at bounding box center [220, 225] width 58 height 8
drag, startPoint x: 245, startPoint y: 224, endPoint x: 227, endPoint y: 224, distance: 18.3
click at [227, 224] on label "Child Support / Alimony fiber_manual_record" at bounding box center [220, 225] width 58 height 8
click at [242, 224] on label "Child Support / Alimony fiber_manual_record" at bounding box center [220, 225] width 58 height 8
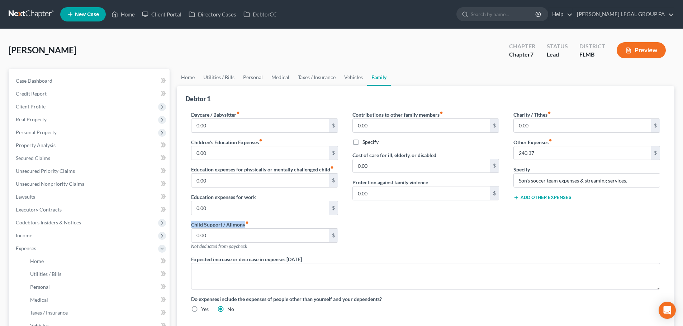
drag, startPoint x: 244, startPoint y: 225, endPoint x: 190, endPoint y: 224, distance: 53.4
click at [190, 224] on div "Daycare / Babysitter fiber_manual_record 0.00 $ Children's Education Expenses f…" at bounding box center [264, 183] width 161 height 145
drag, startPoint x: 198, startPoint y: 197, endPoint x: 256, endPoint y: 199, distance: 58.4
click at [256, 199] on div "Daycare / Babysitter fiber_manual_record 0.00 $ Children's Education Expenses f…" at bounding box center [264, 183] width 161 height 145
drag, startPoint x: 514, startPoint y: 143, endPoint x: 549, endPoint y: 143, distance: 35.5
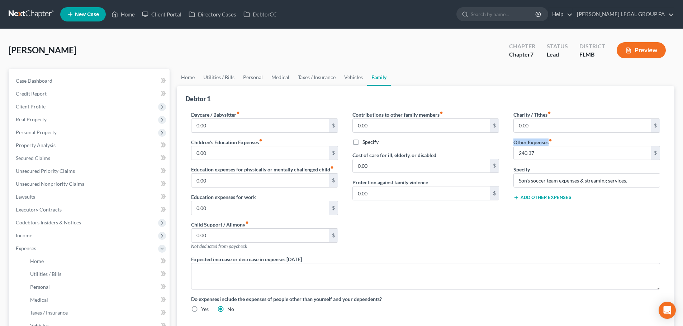
click at [549, 143] on label "Other Expenses fiber_manual_record" at bounding box center [532, 143] width 39 height 8
click at [505, 152] on div "Contributions to other family members fiber_manual_record 0.00 $ Specify Cost o…" at bounding box center [425, 183] width 161 height 145
click at [0, 190] on div "Garcia, Joel Upgraded Chapter Chapter 7 Status Lead District FLMB Preview Petit…" at bounding box center [341, 243] width 683 height 429
click at [42, 11] on link at bounding box center [32, 14] width 46 height 13
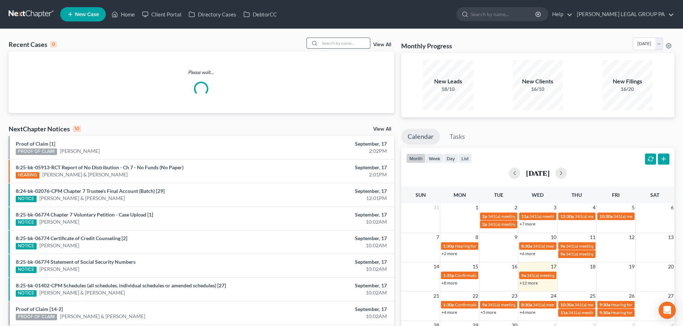
click at [339, 43] on input "search" at bounding box center [345, 43] width 50 height 10
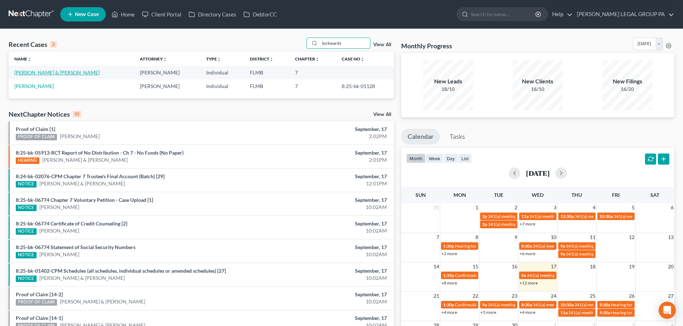
type input "lockwards"
click at [67, 76] on link "[PERSON_NAME] & [PERSON_NAME]" at bounding box center [56, 73] width 85 height 6
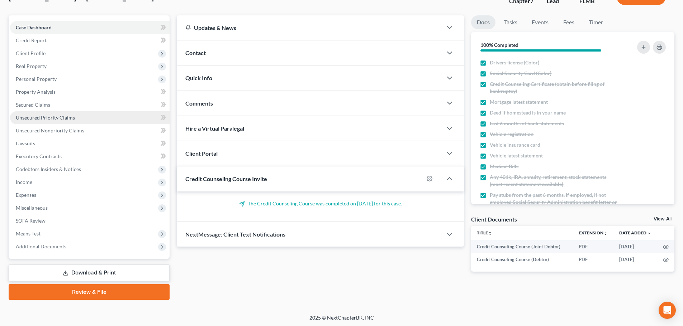
scroll to position [54, 0]
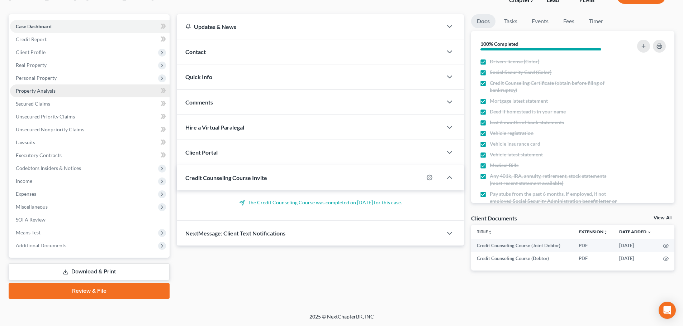
click at [39, 94] on link "Property Analysis" at bounding box center [89, 91] width 159 height 13
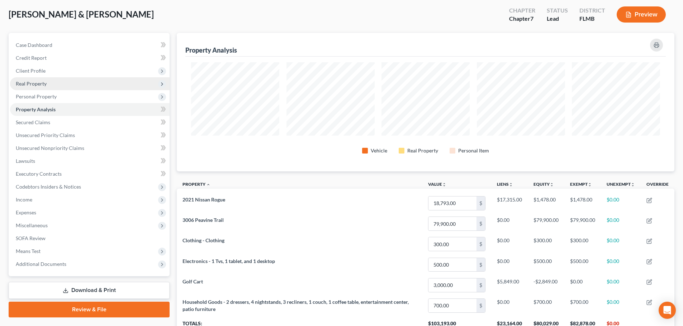
scroll to position [72, 0]
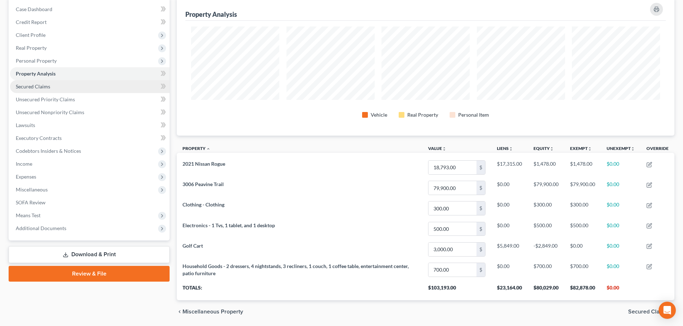
click at [39, 89] on span "Secured Claims" at bounding box center [33, 87] width 34 height 6
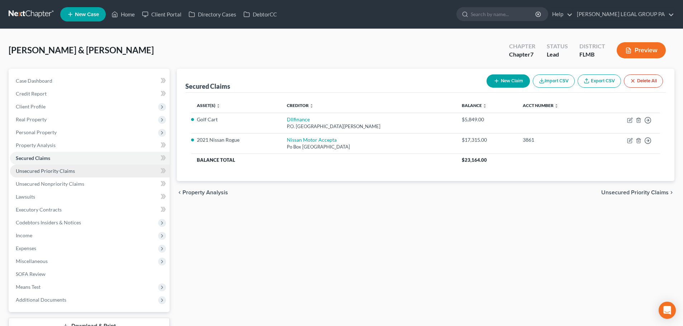
click at [38, 170] on span "Unsecured Priority Claims" at bounding box center [45, 171] width 59 height 6
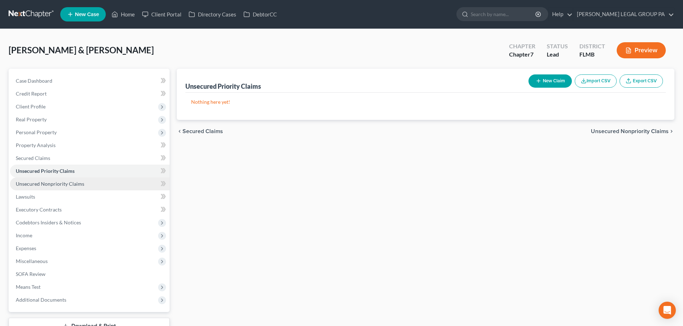
click at [85, 182] on link "Unsecured Nonpriority Claims" at bounding box center [89, 184] width 159 height 13
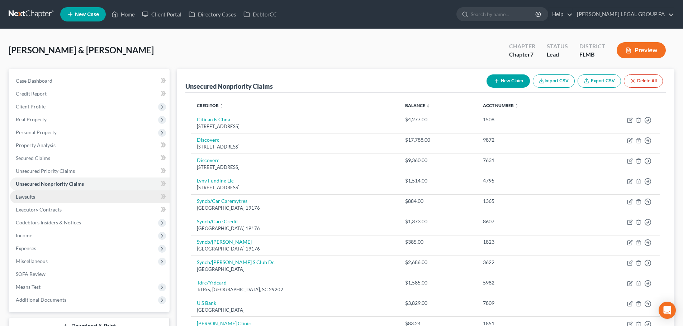
click at [63, 198] on link "Lawsuits" at bounding box center [89, 197] width 159 height 13
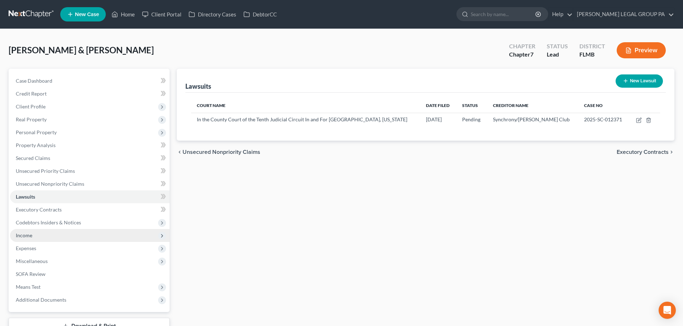
click at [59, 238] on span "Income" at bounding box center [89, 235] width 159 height 13
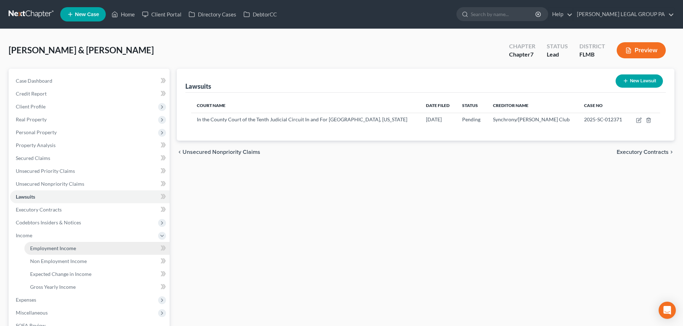
click at [58, 245] on span "Employment Income" at bounding box center [53, 248] width 46 height 6
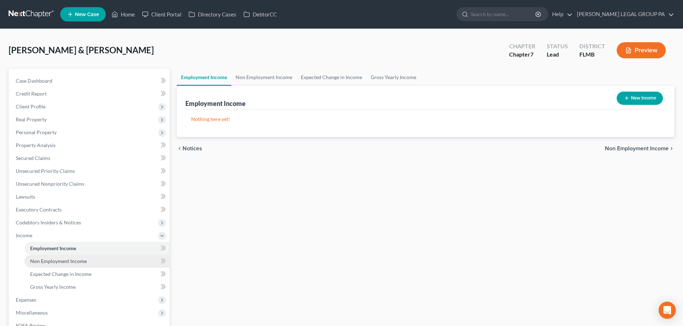
click at [85, 259] on span "Non Employment Income" at bounding box center [58, 261] width 57 height 6
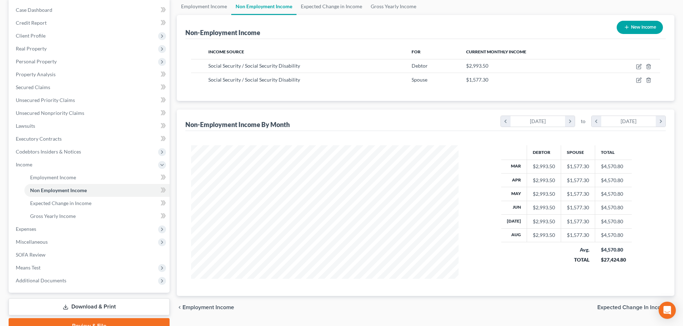
scroll to position [72, 0]
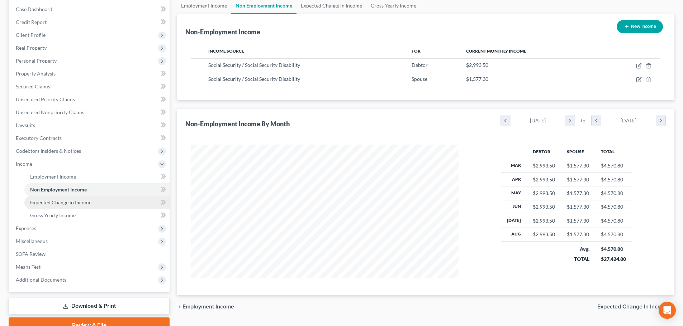
click at [77, 206] on link "Expected Change in Income" at bounding box center [96, 202] width 145 height 13
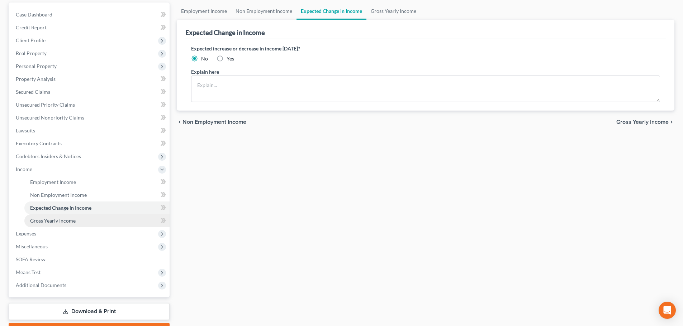
scroll to position [72, 0]
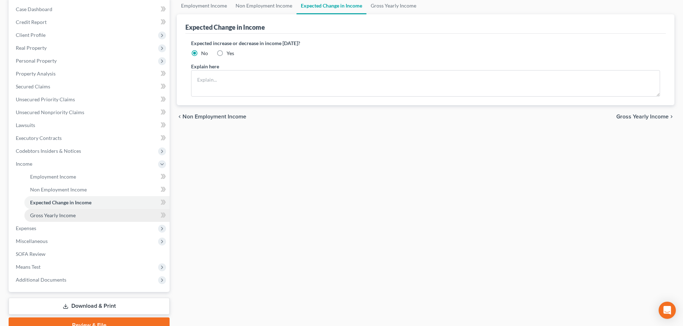
click at [86, 217] on link "Gross Yearly Income" at bounding box center [96, 215] width 145 height 13
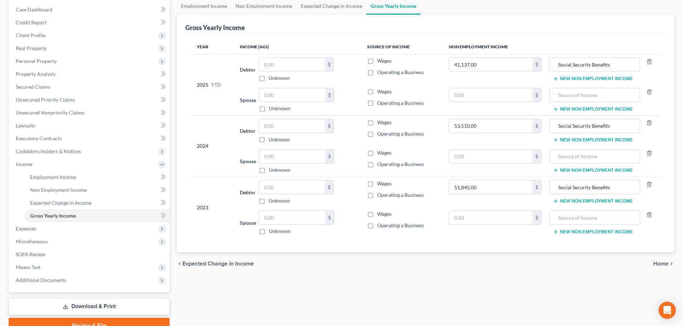
scroll to position [106, 0]
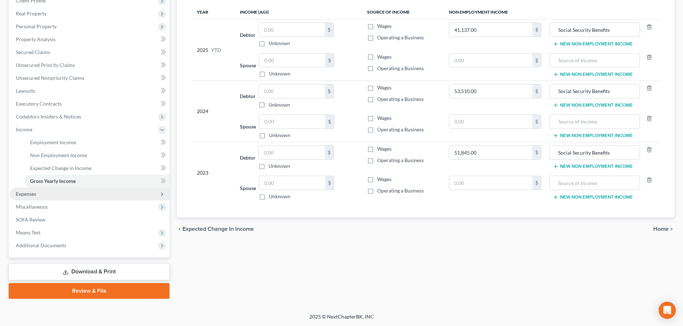
click at [41, 196] on span "Expenses" at bounding box center [89, 194] width 159 height 13
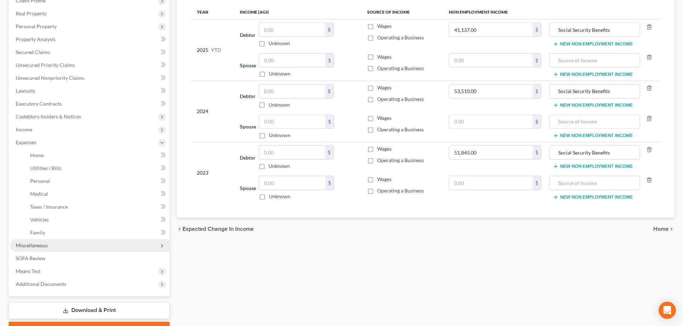
click at [39, 243] on span "Miscellaneous" at bounding box center [32, 246] width 32 height 6
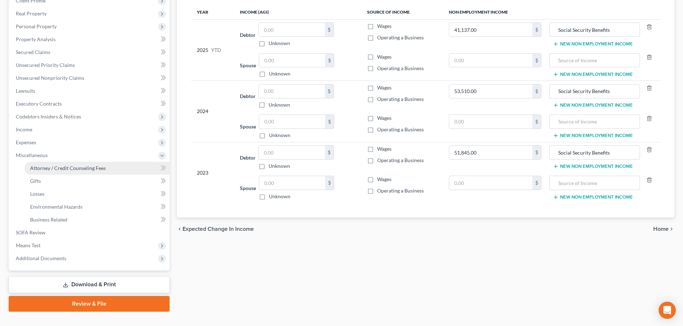
click at [56, 168] on span "Attorney / Credit Counseling Fees" at bounding box center [68, 168] width 76 height 6
select select "0"
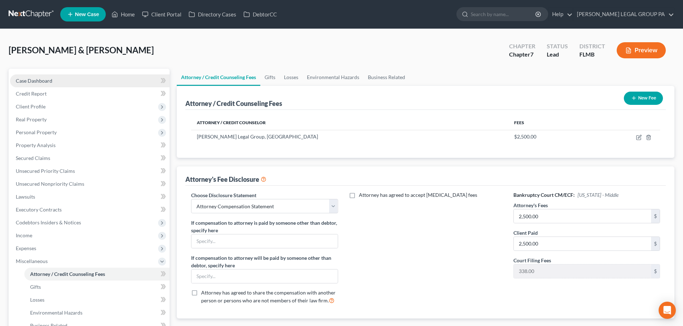
click at [38, 82] on span "Case Dashboard" at bounding box center [34, 81] width 37 height 6
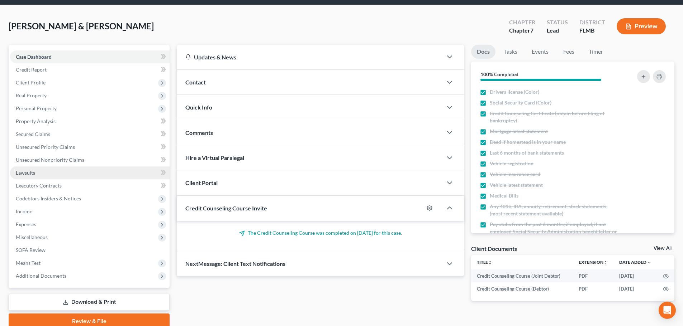
scroll to position [54, 0]
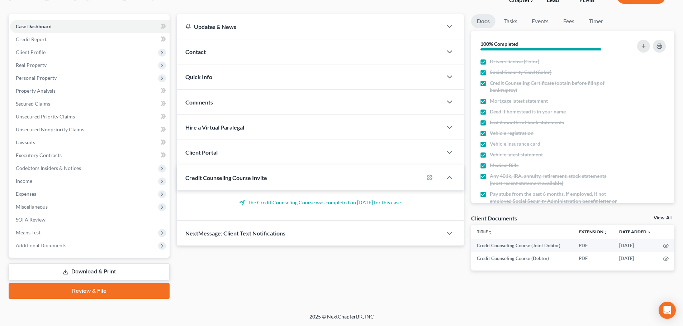
click at [85, 272] on link "Download & Print" at bounding box center [89, 272] width 161 height 17
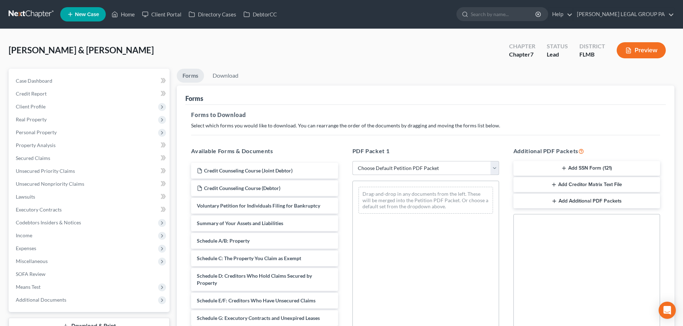
click at [423, 168] on select "Choose Default Petition PDF Packet Complete Bankruptcy Petition (all forms and …" at bounding box center [425, 168] width 147 height 14
select select "0"
click at [352, 161] on select "Choose Default Petition PDF Packet Complete Bankruptcy Petition (all forms and …" at bounding box center [425, 168] width 147 height 14
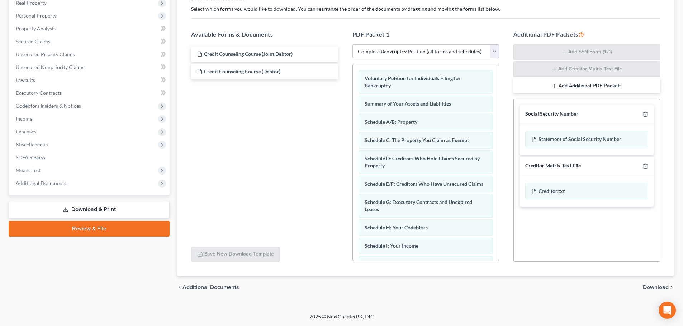
click at [661, 286] on span "Download" at bounding box center [656, 288] width 26 height 6
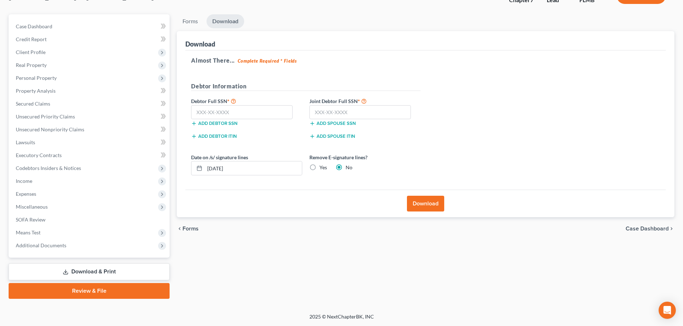
scroll to position [21, 0]
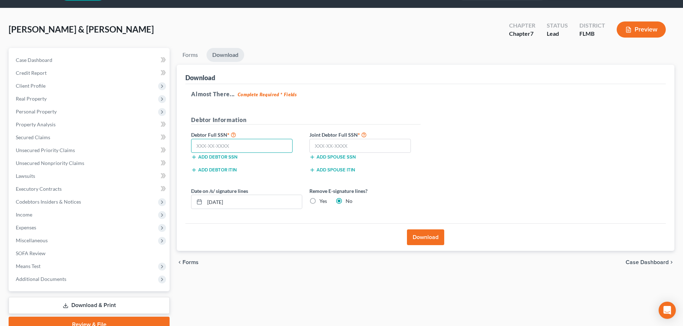
click at [241, 144] on input "text" at bounding box center [241, 146] width 101 height 14
type input "154-42-8535"
click at [382, 143] on input "text" at bounding box center [359, 146] width 101 height 14
type input "138-58-5840"
click at [432, 238] on button "Download" at bounding box center [425, 238] width 37 height 16
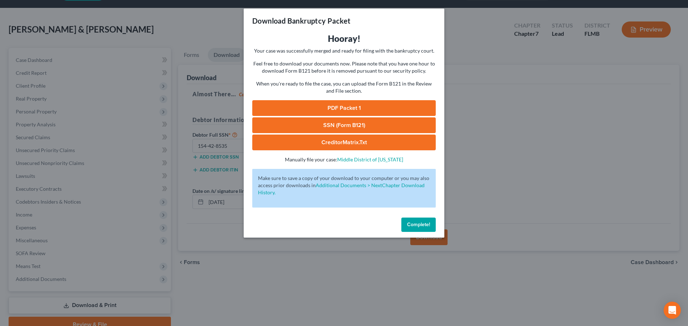
click at [345, 123] on link "SSN (Form B121)" at bounding box center [343, 126] width 183 height 16
click at [331, 109] on link "PDF Packet 1" at bounding box center [343, 108] width 183 height 16
click at [327, 108] on link "PDF Packet 1" at bounding box center [343, 108] width 183 height 16
click at [423, 224] on span "Complete!" at bounding box center [418, 225] width 23 height 6
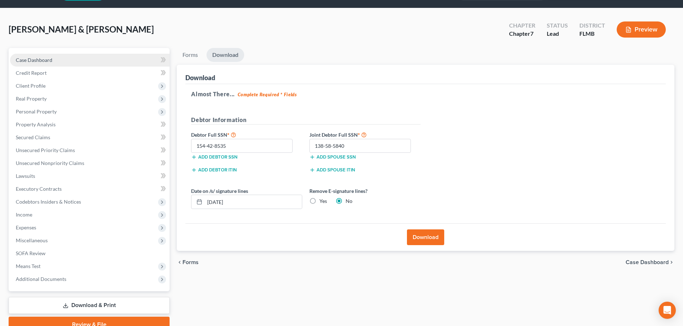
click at [34, 60] on span "Case Dashboard" at bounding box center [34, 60] width 37 height 6
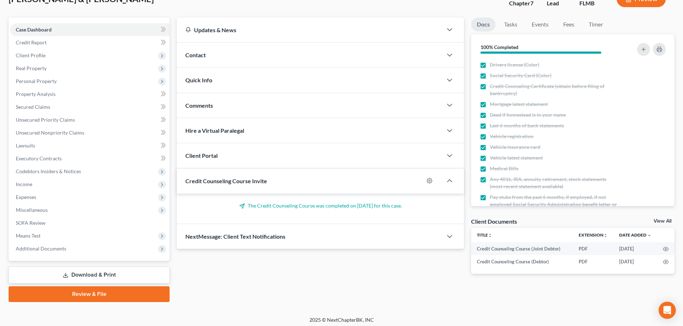
scroll to position [54, 0]
